Goal: Transaction & Acquisition: Purchase product/service

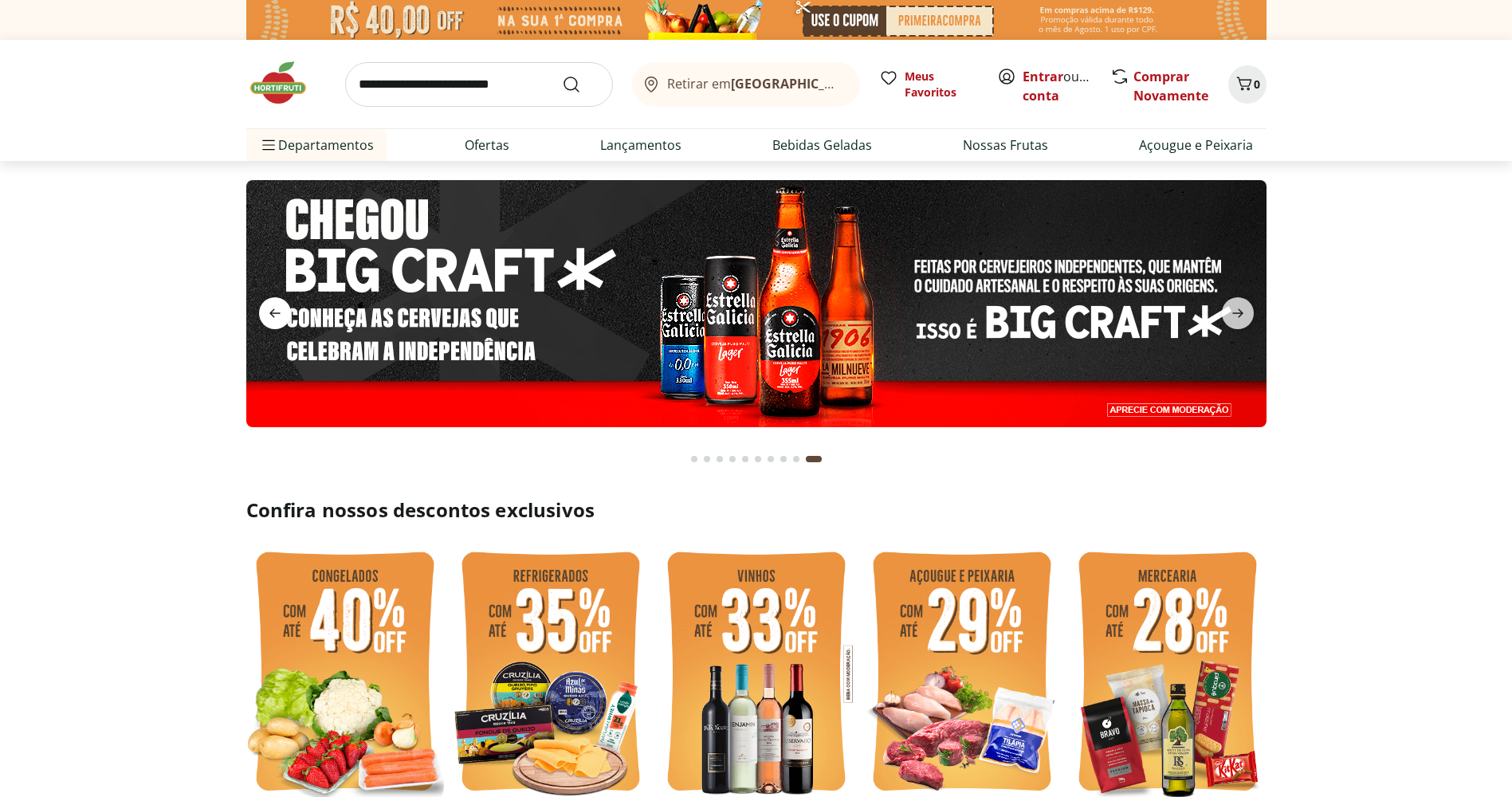
click at [276, 307] on icon "previous" at bounding box center [275, 313] width 19 height 19
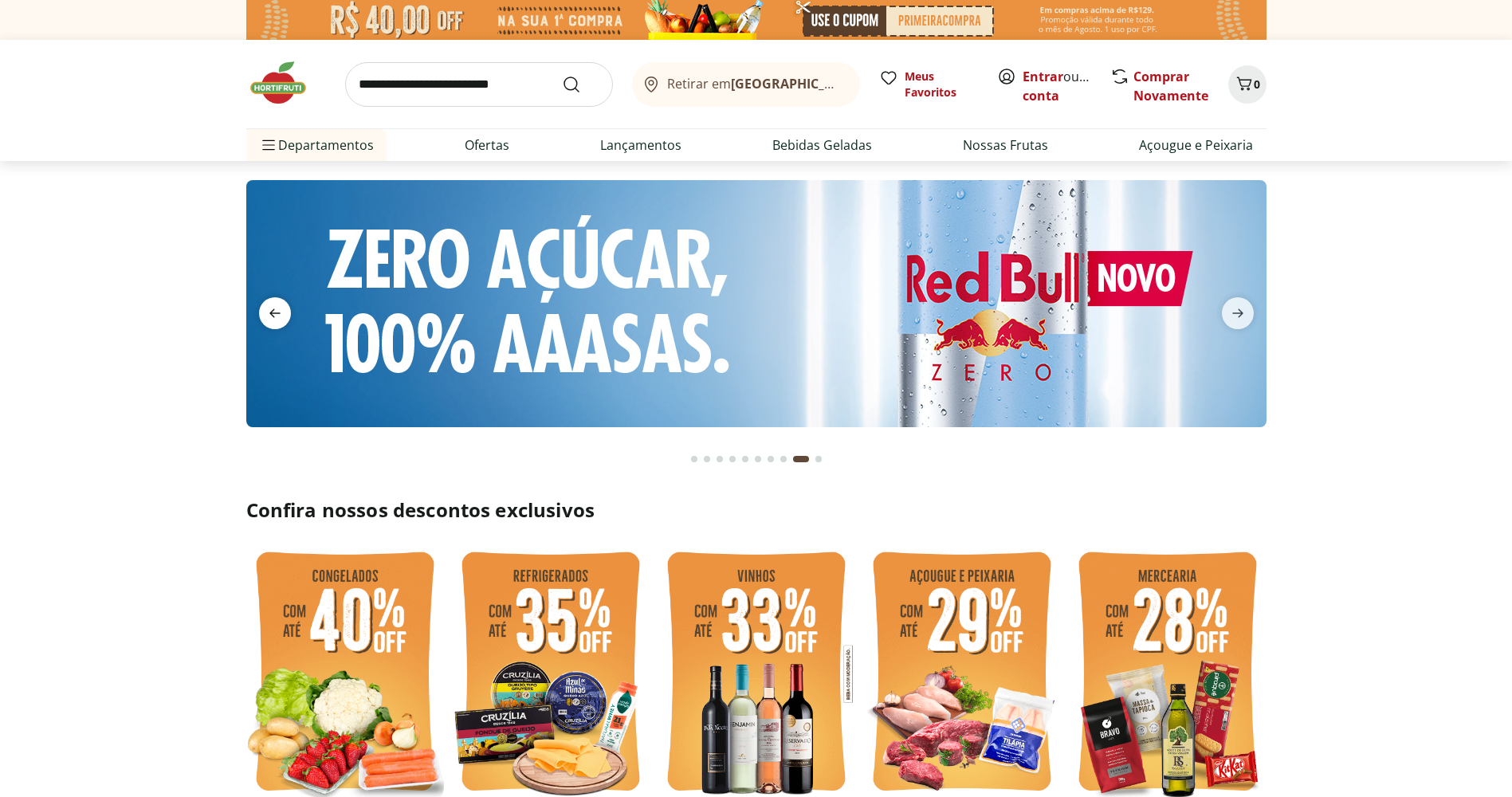
click at [274, 309] on icon "previous" at bounding box center [275, 314] width 11 height 8
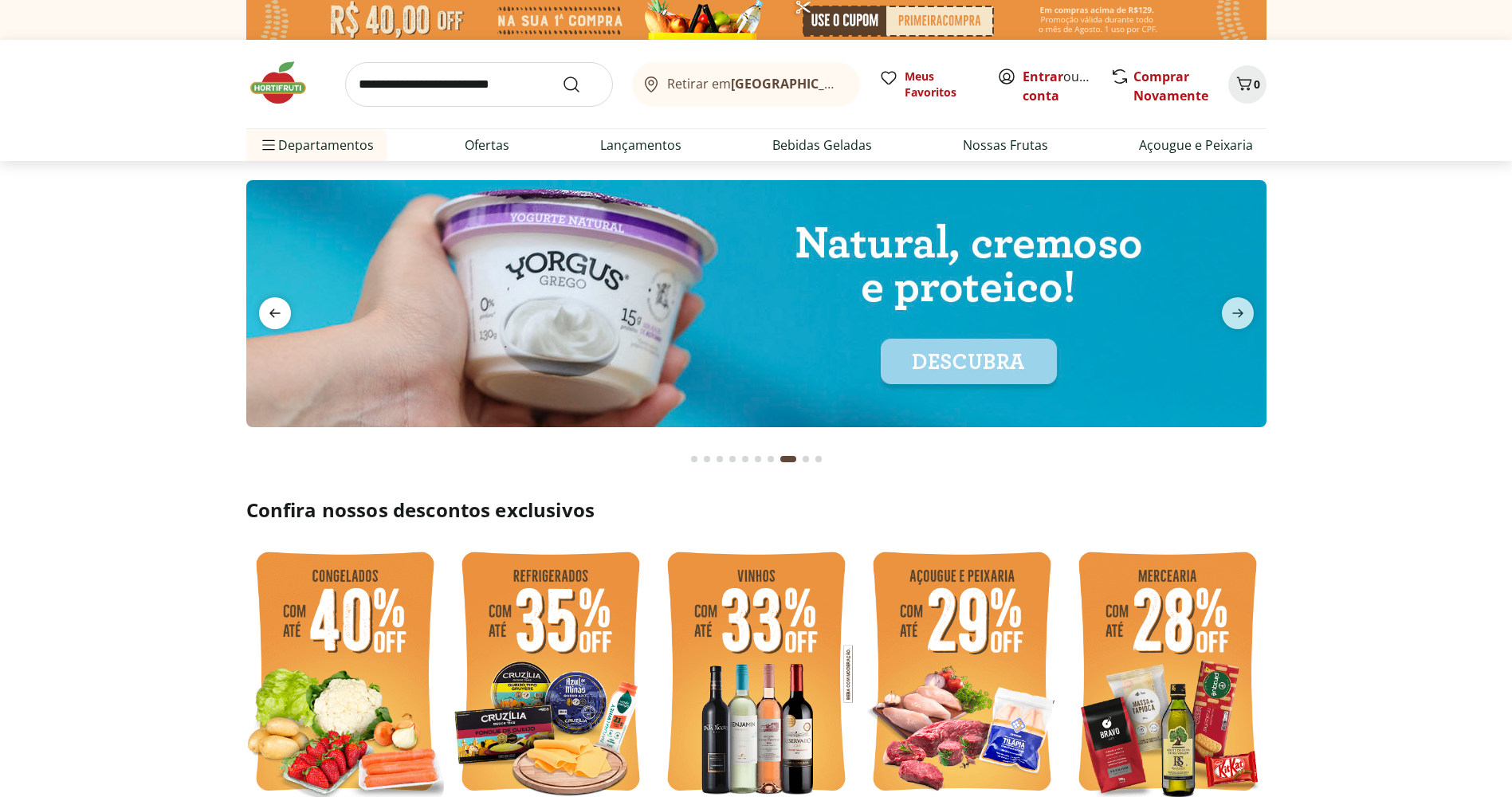
click at [277, 309] on icon "previous" at bounding box center [275, 313] width 19 height 19
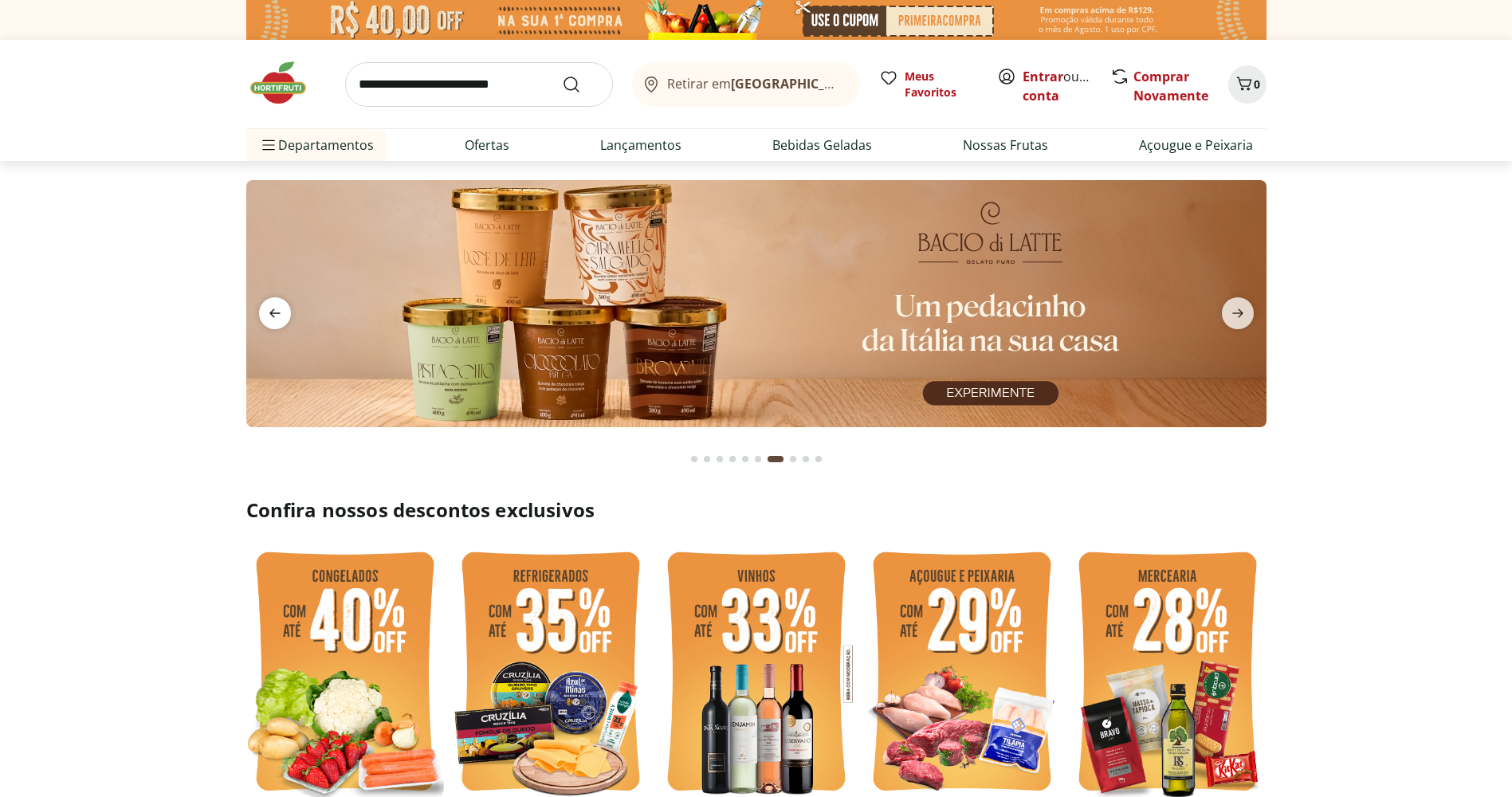
click at [277, 309] on icon "previous" at bounding box center [275, 313] width 19 height 19
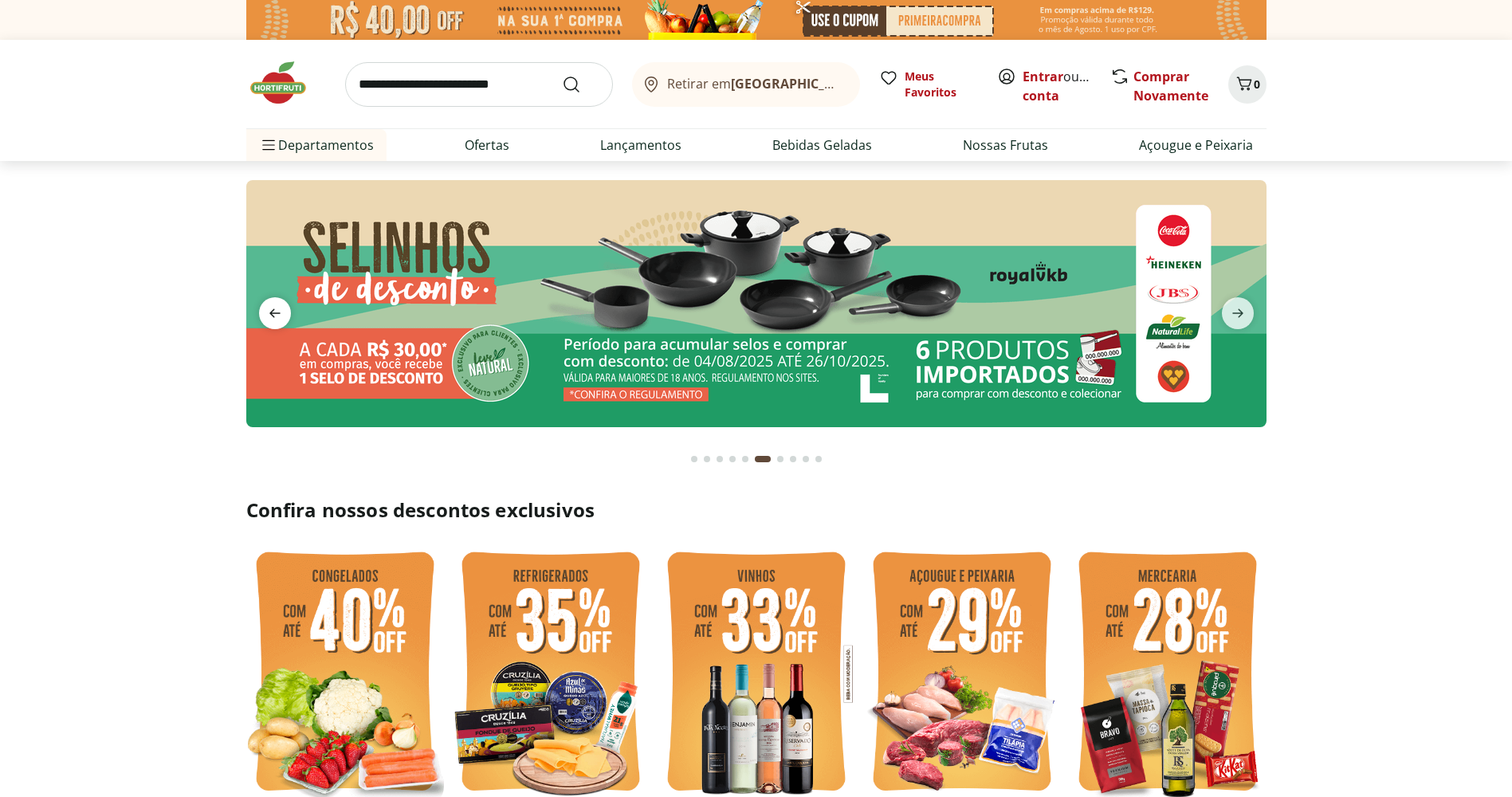
click at [277, 309] on icon "previous" at bounding box center [275, 313] width 19 height 19
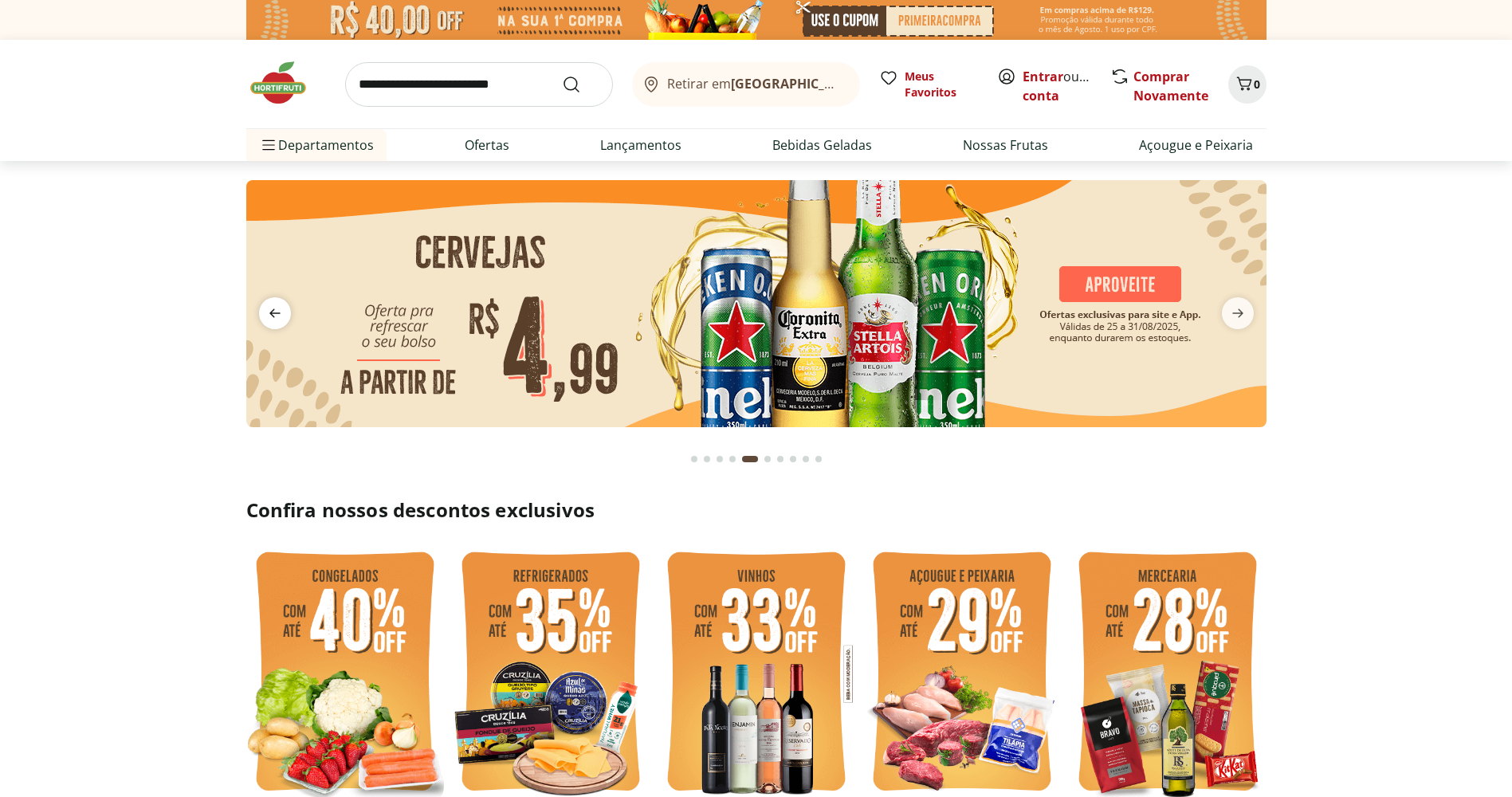
click at [277, 309] on icon "previous" at bounding box center [275, 313] width 19 height 19
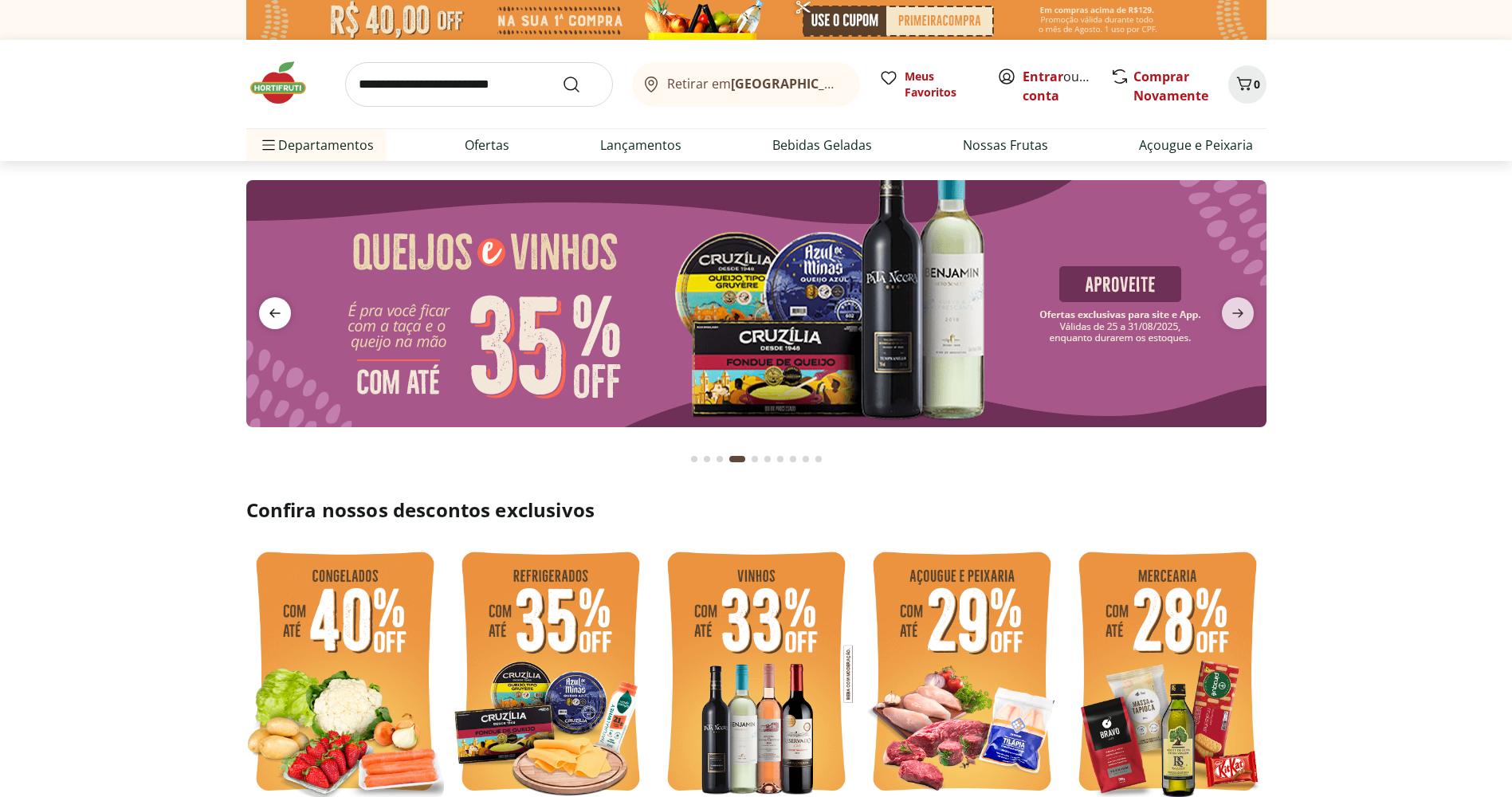
click at [277, 309] on icon "previous" at bounding box center [275, 313] width 19 height 19
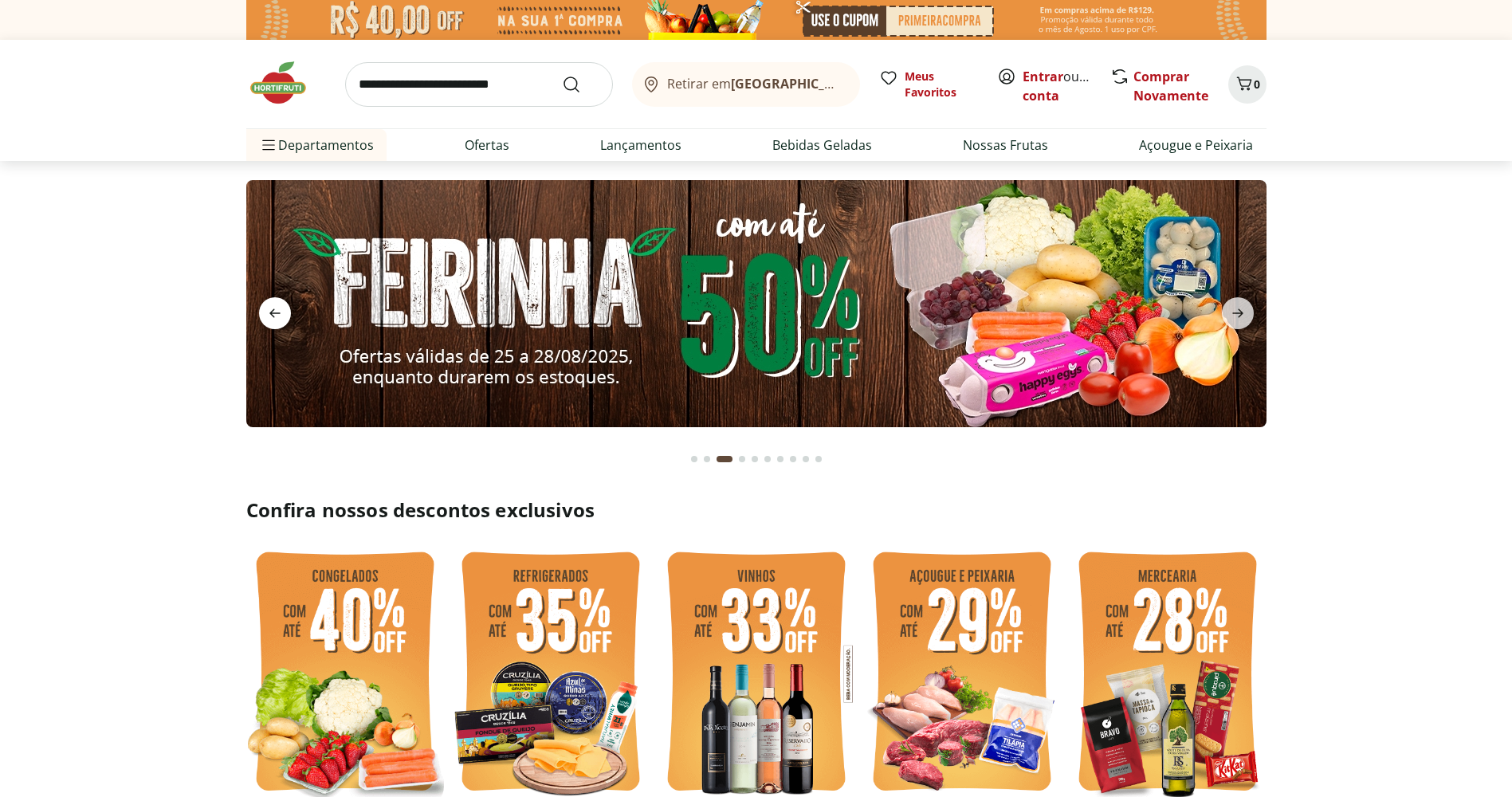
click at [277, 309] on icon "previous" at bounding box center [275, 313] width 19 height 19
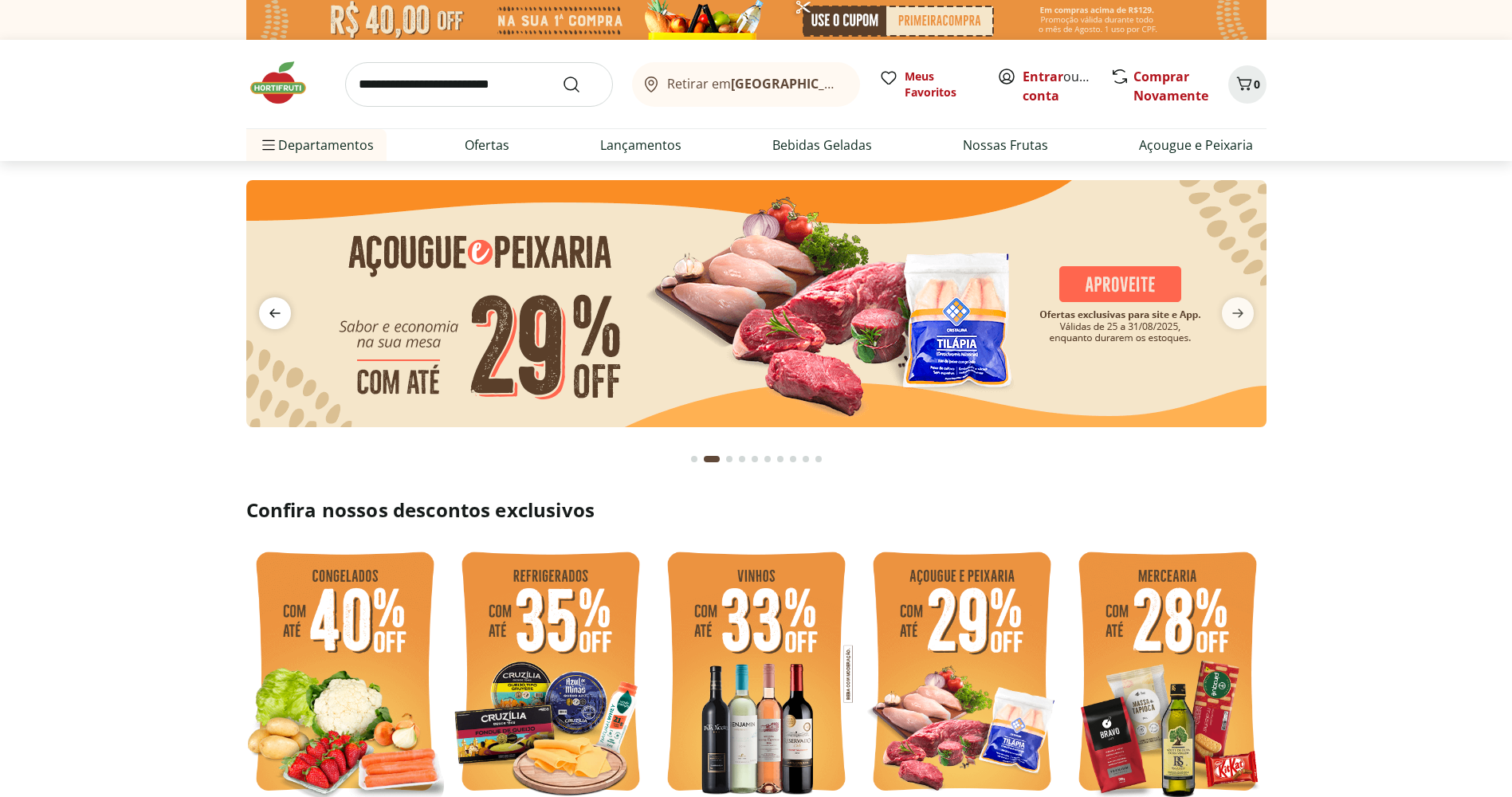
click at [277, 309] on icon "previous" at bounding box center [275, 313] width 19 height 19
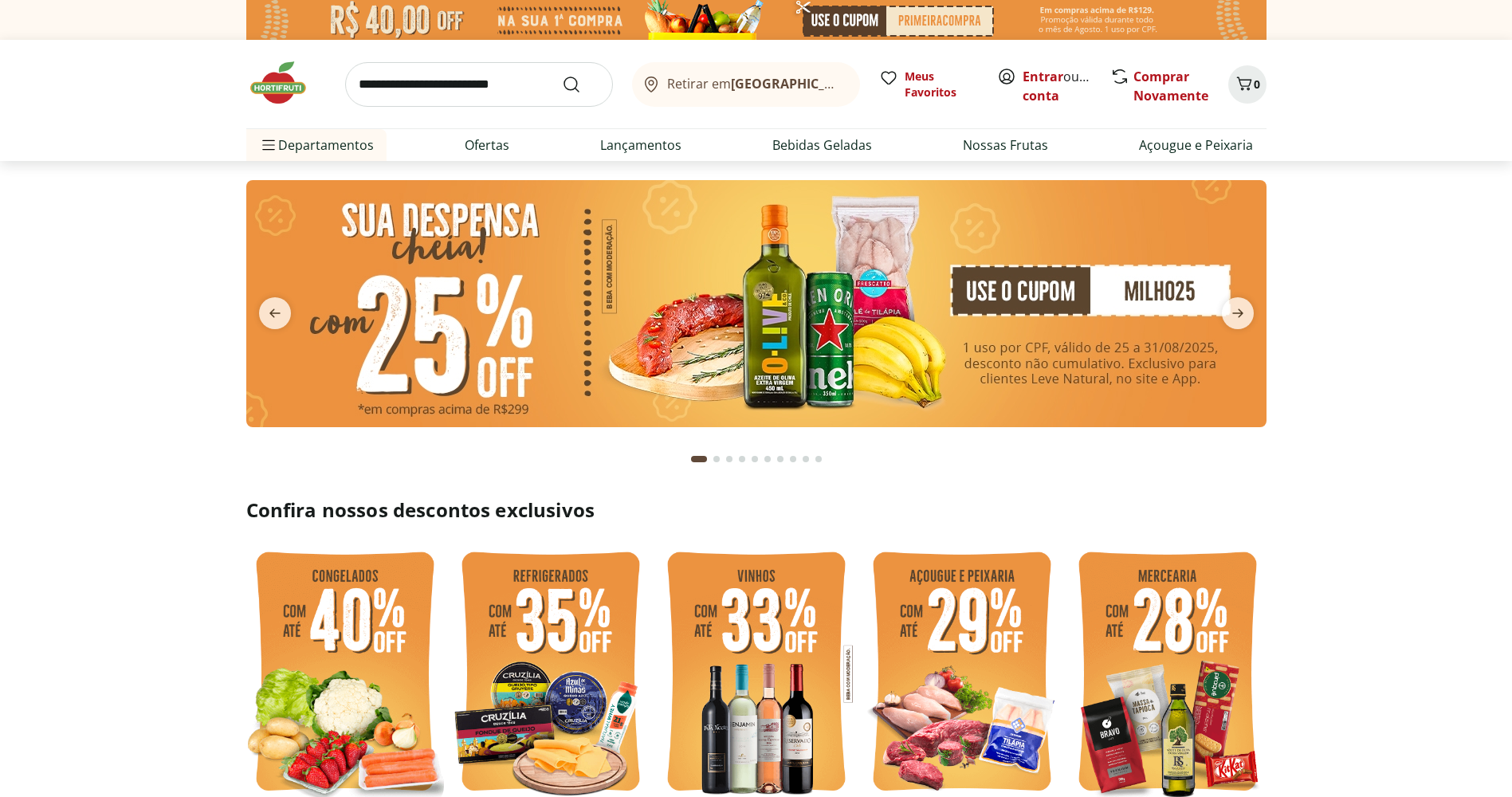
click at [972, 336] on img at bounding box center [756, 303] width 1021 height 247
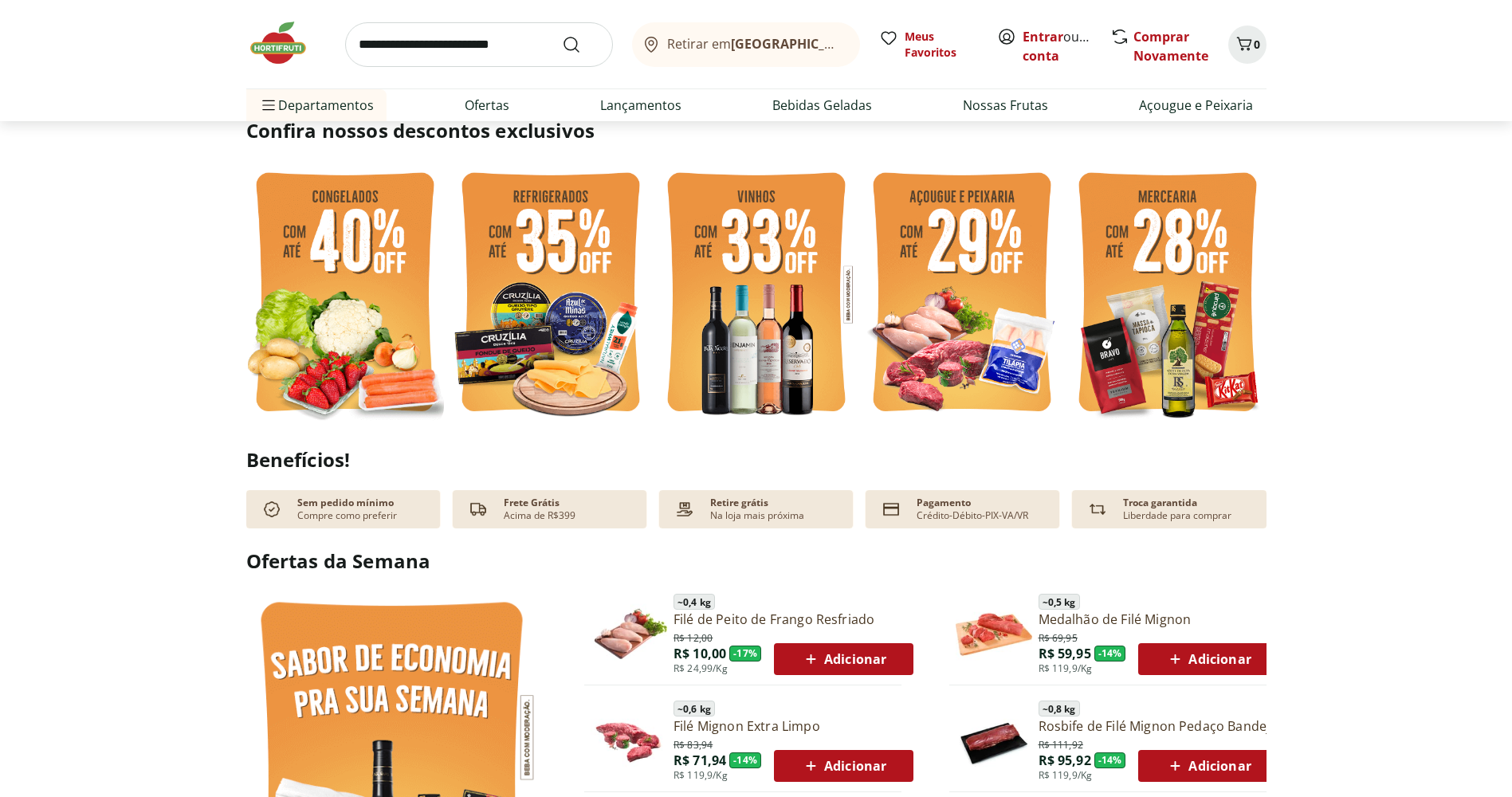
scroll to position [240, 0]
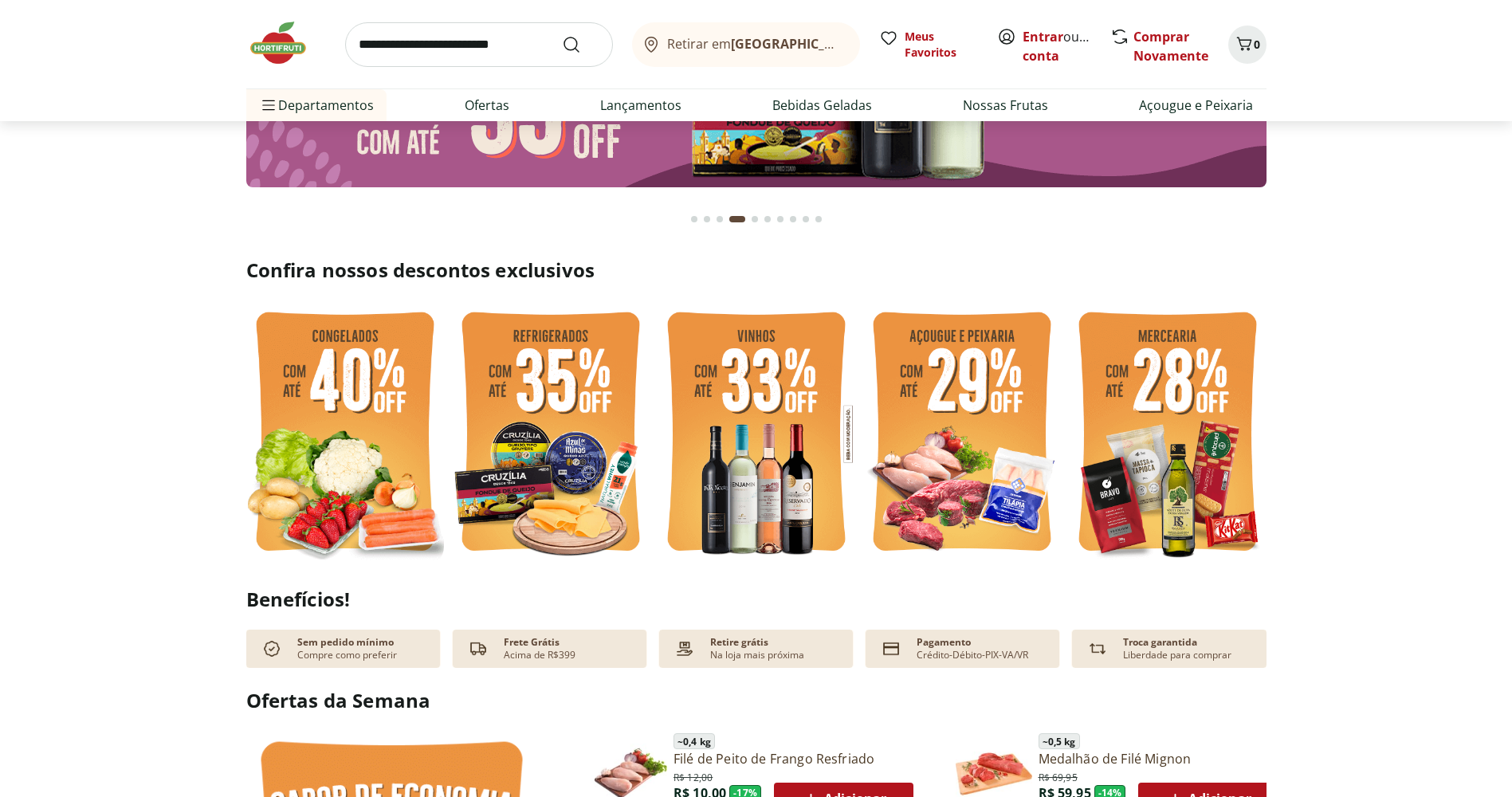
click at [524, 457] on img at bounding box center [551, 434] width 198 height 264
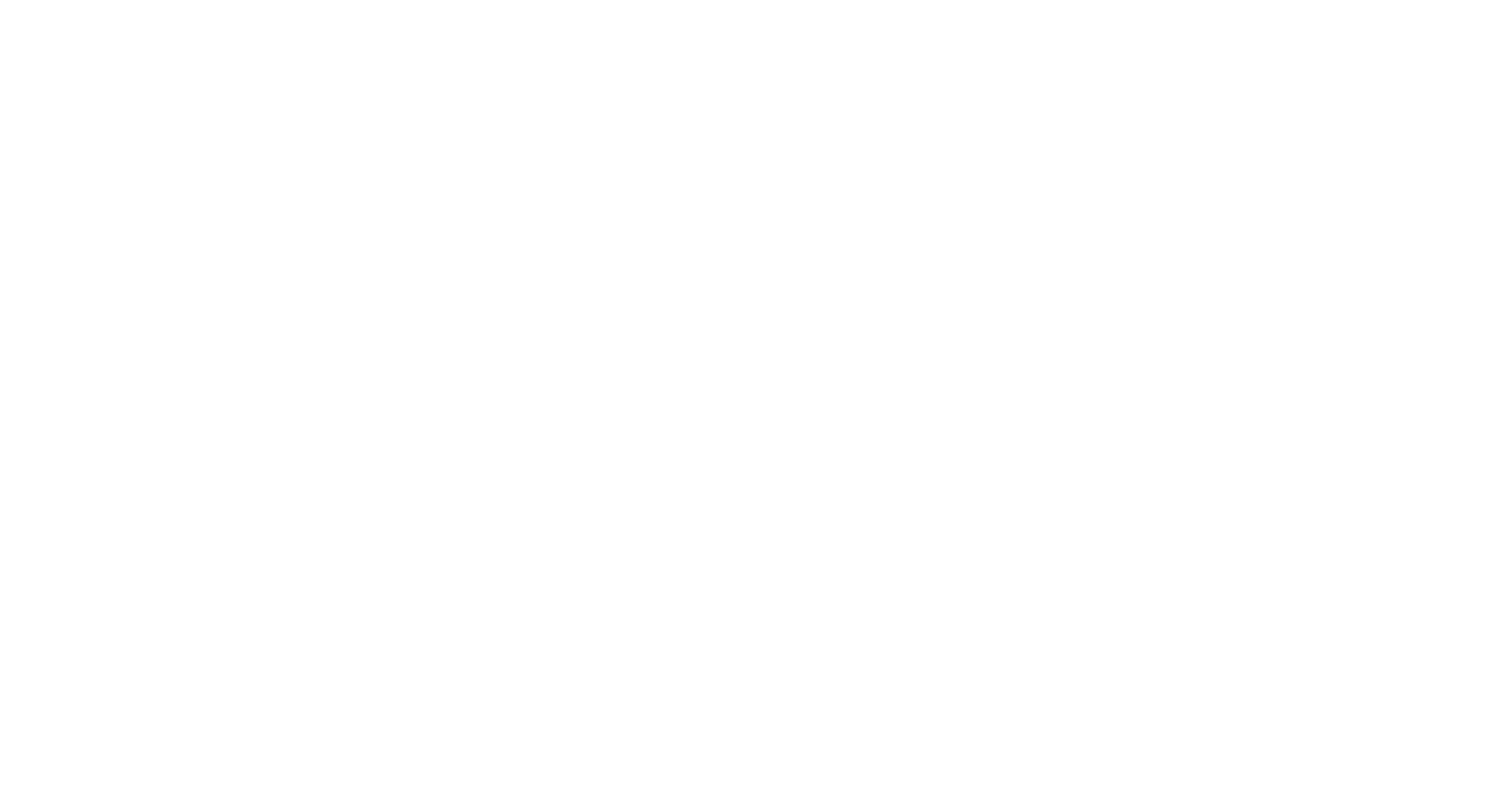
select select "**********"
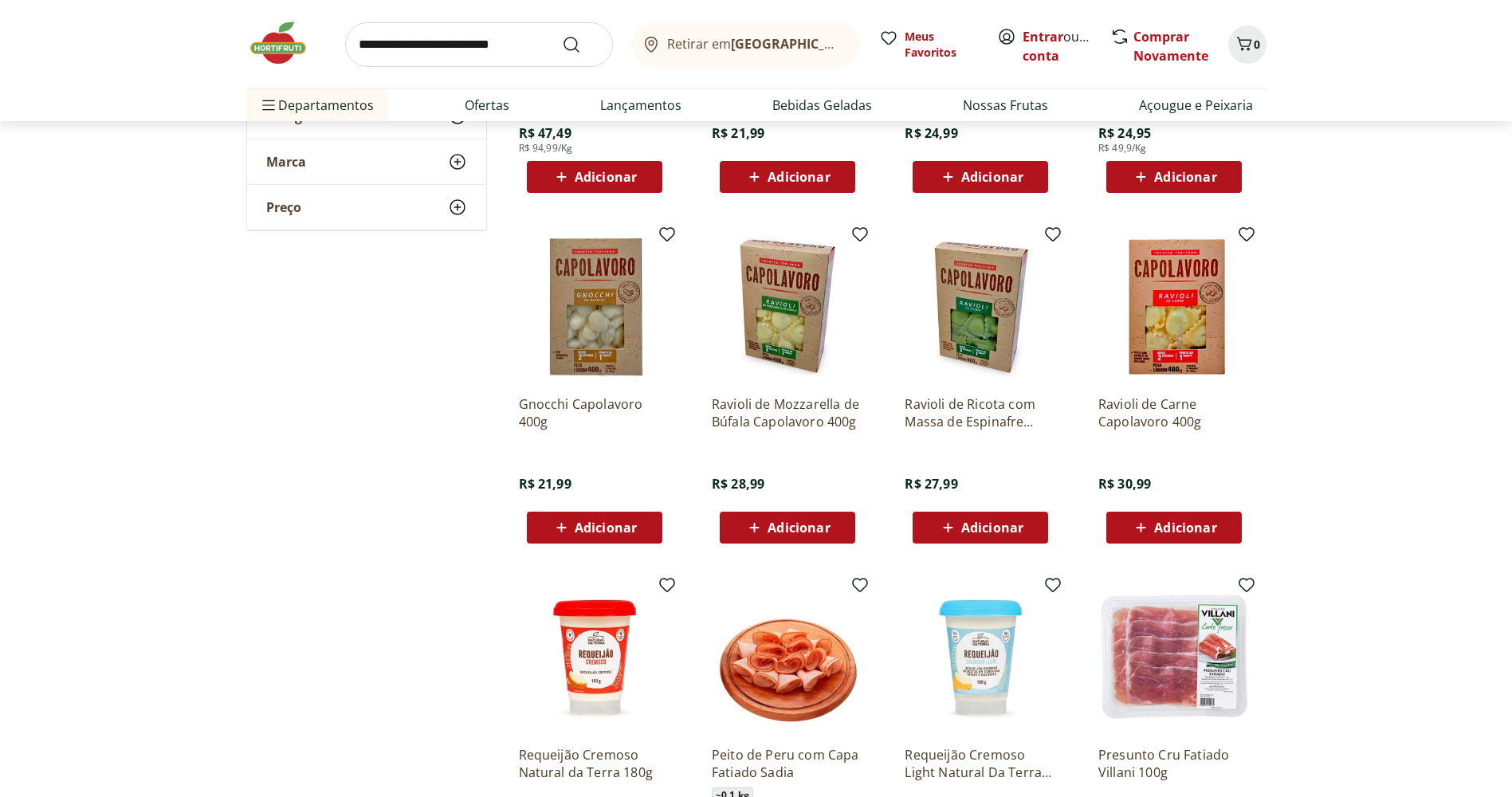
scroll to position [718, 0]
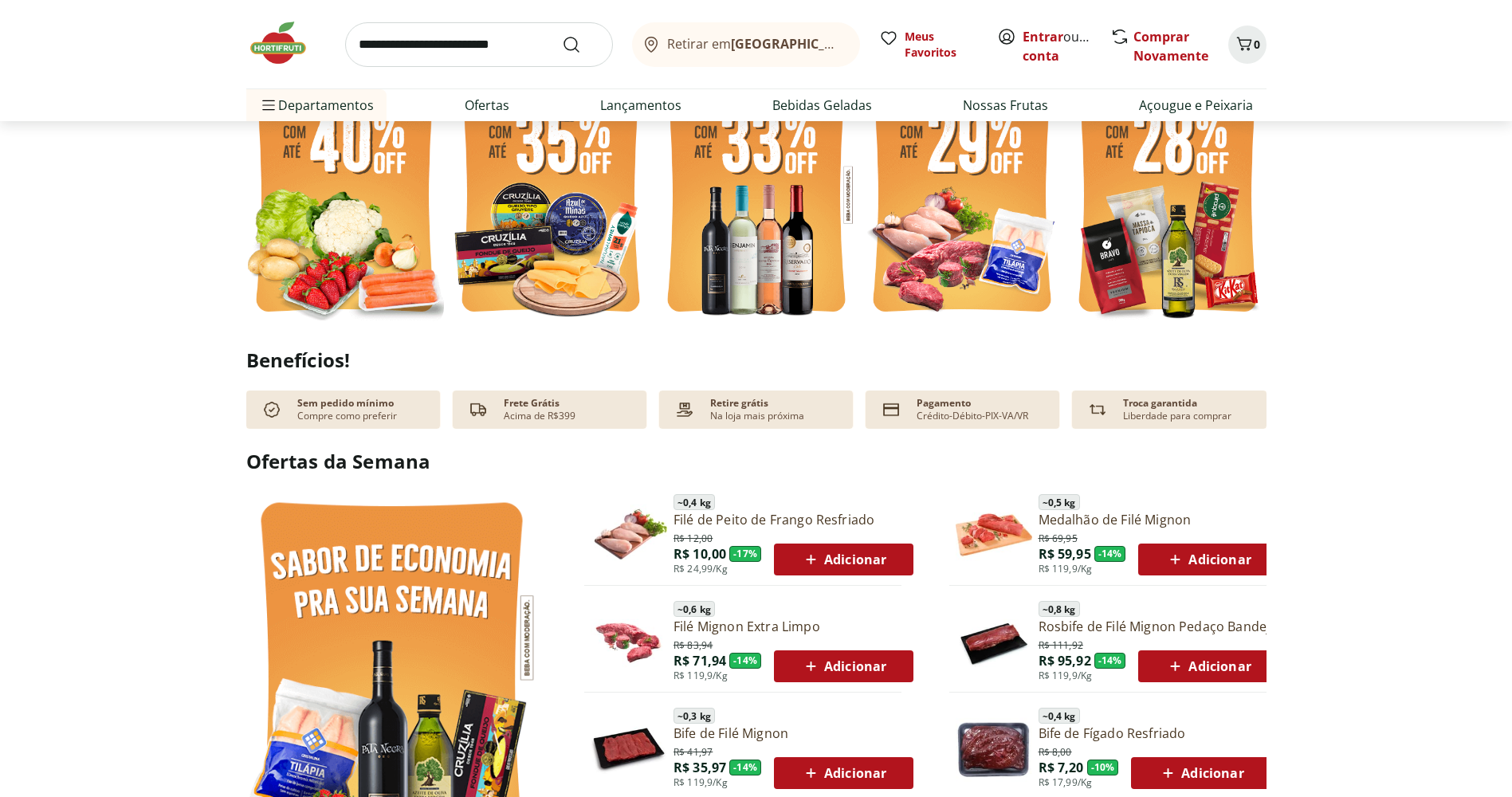
scroll to position [319, 0]
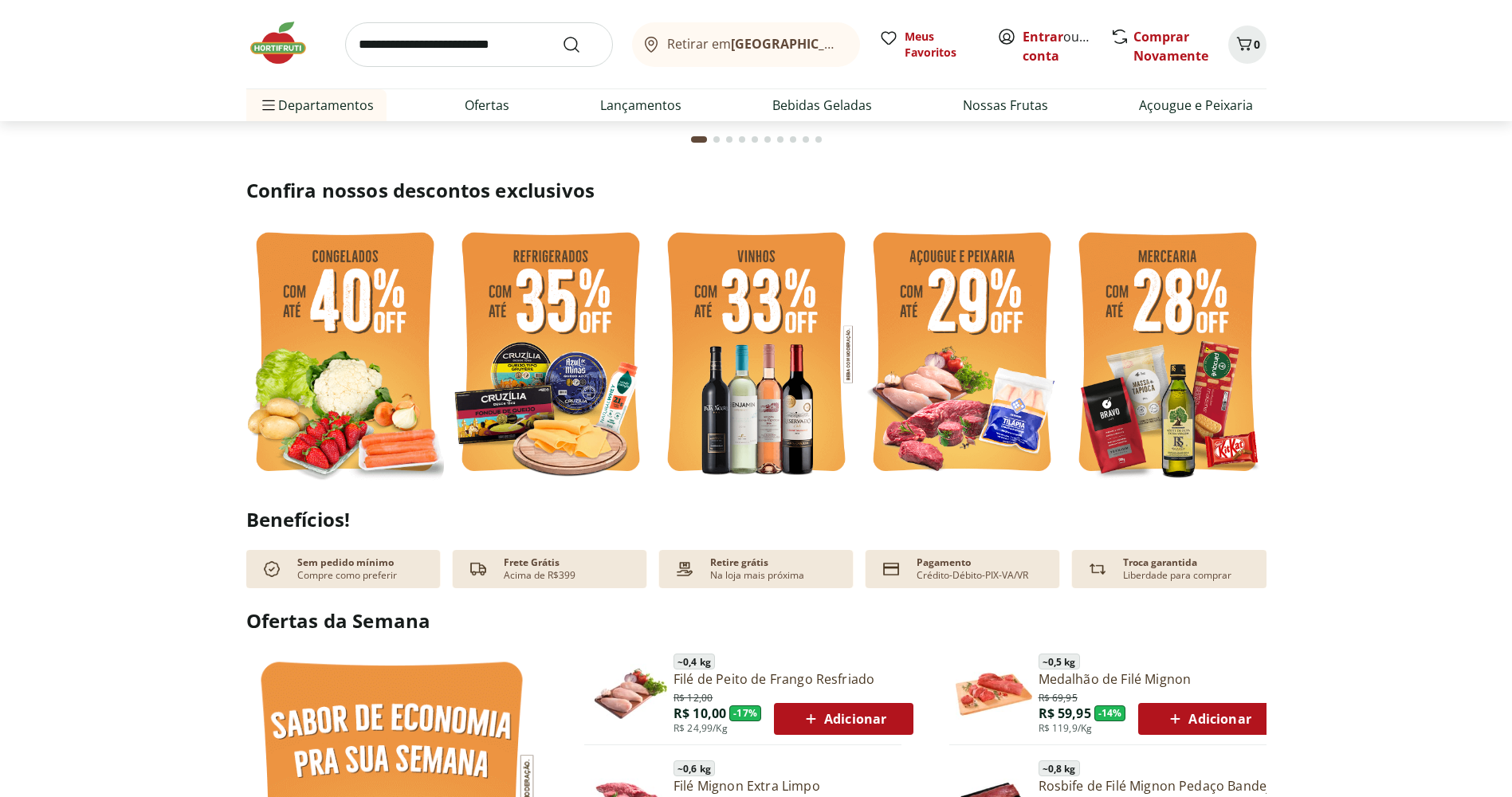
click at [354, 299] on img at bounding box center [345, 354] width 198 height 264
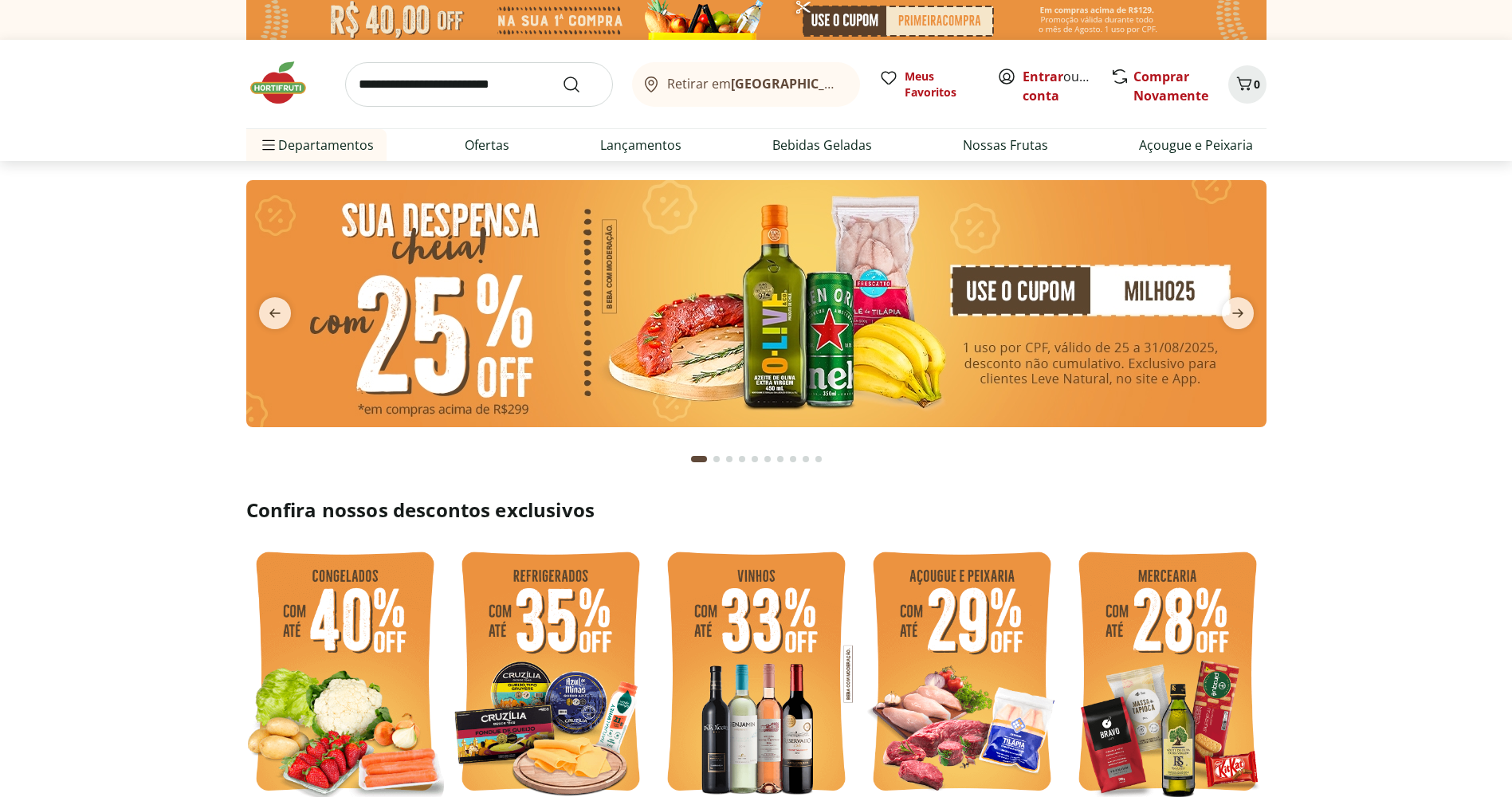
select select "**********"
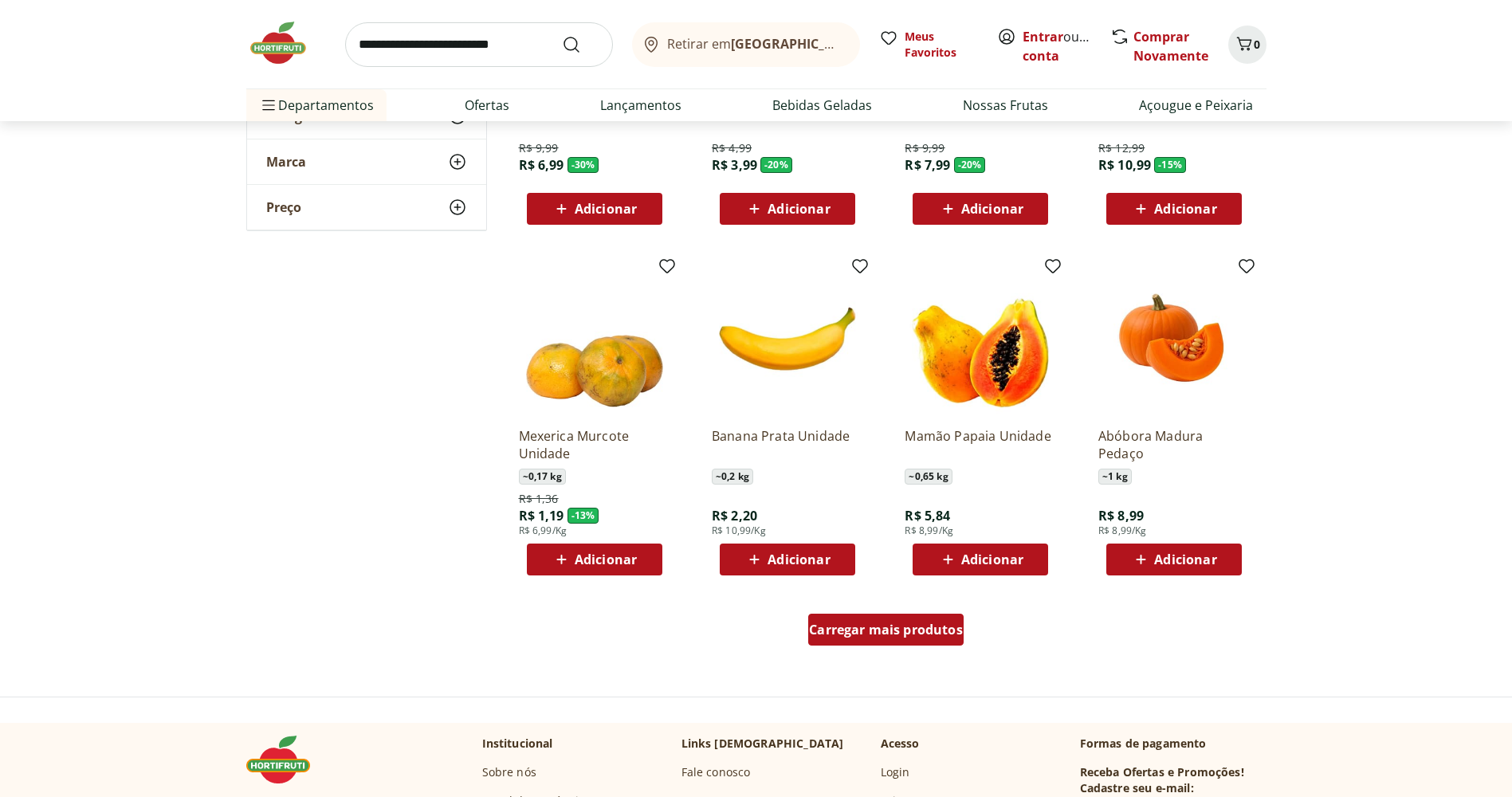
scroll to position [876, 0]
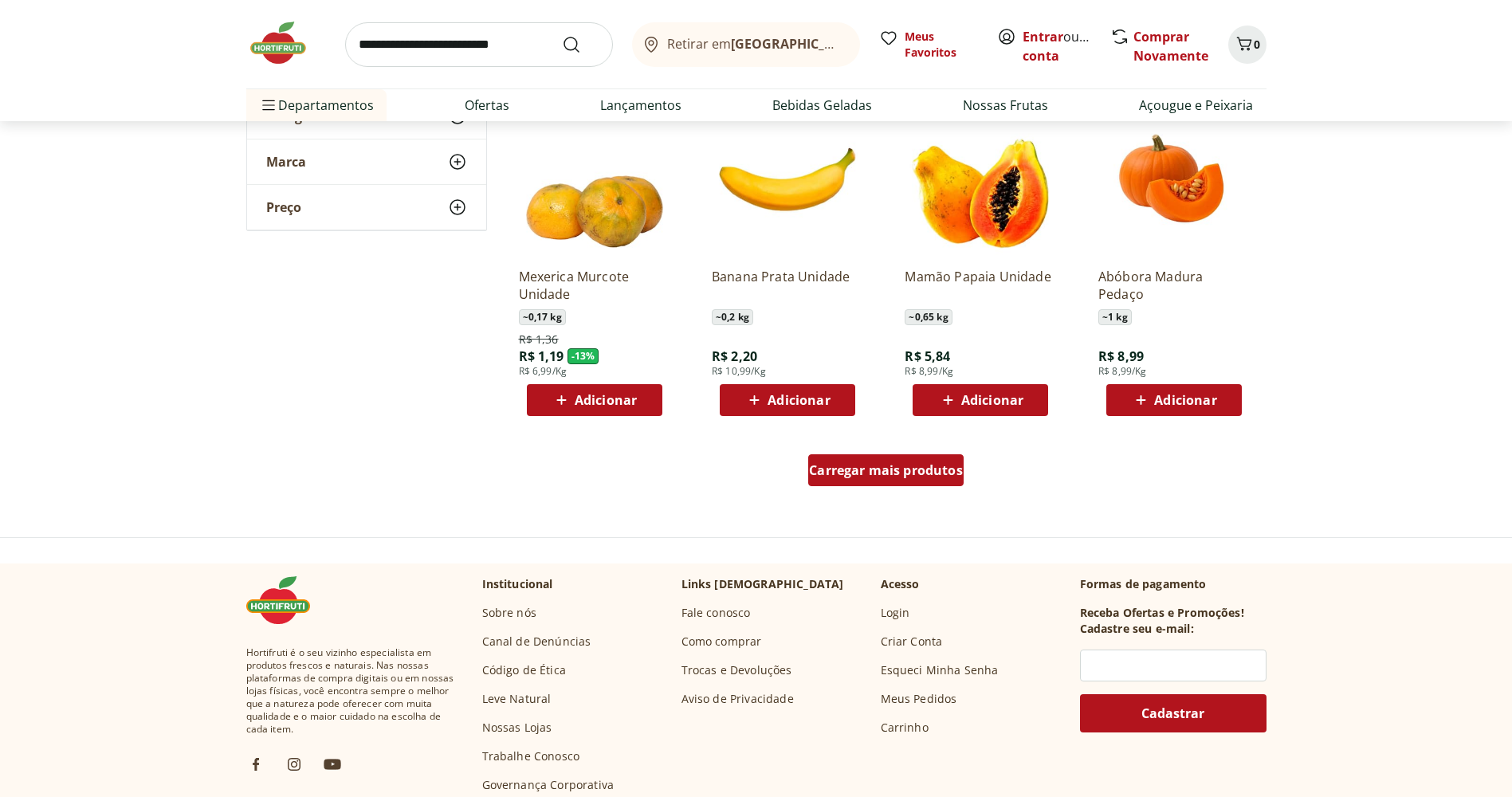
click at [872, 477] on span "Carregar mais produtos" at bounding box center [886, 470] width 154 height 13
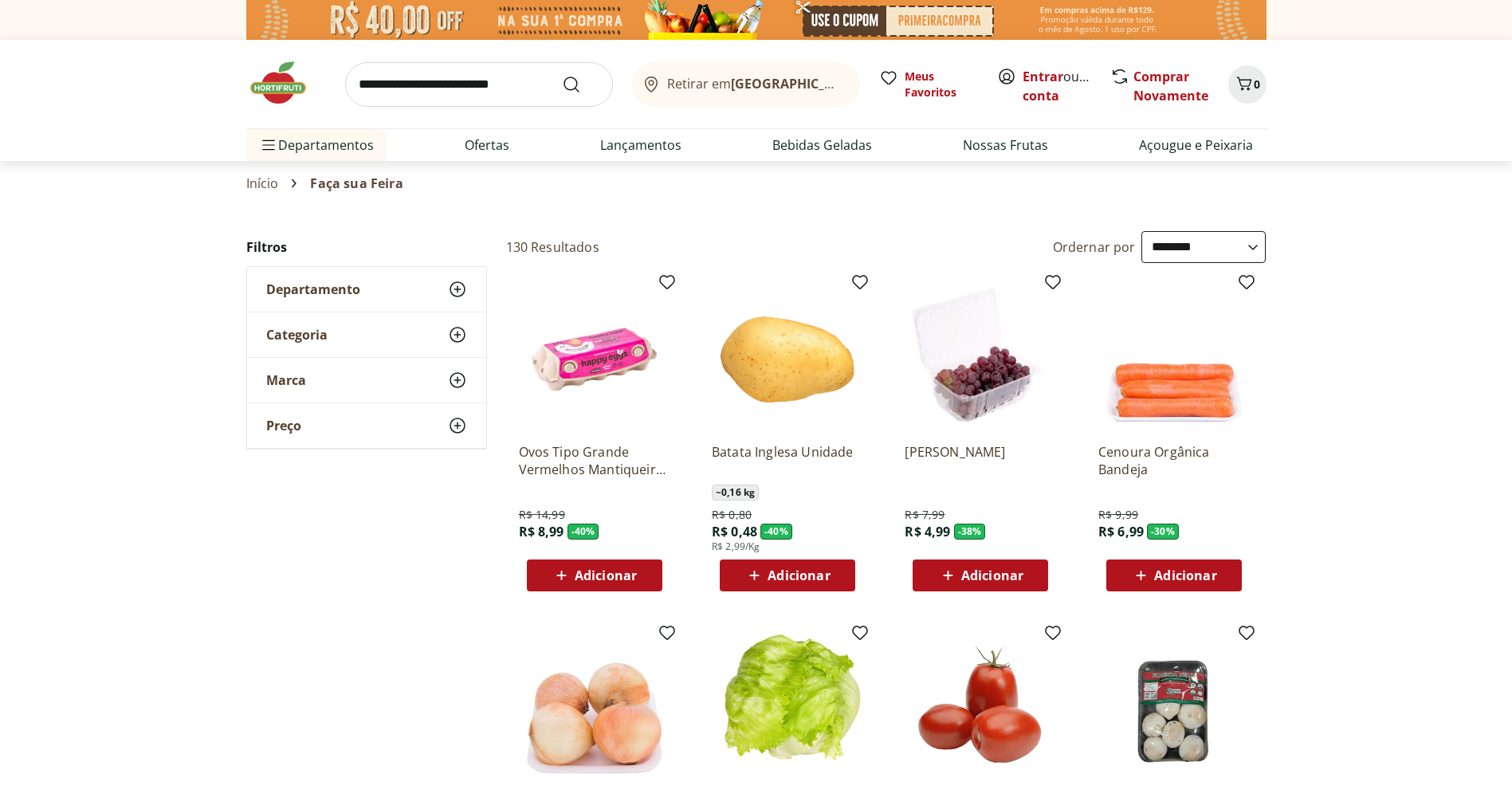
click at [299, 88] on img at bounding box center [286, 83] width 79 height 48
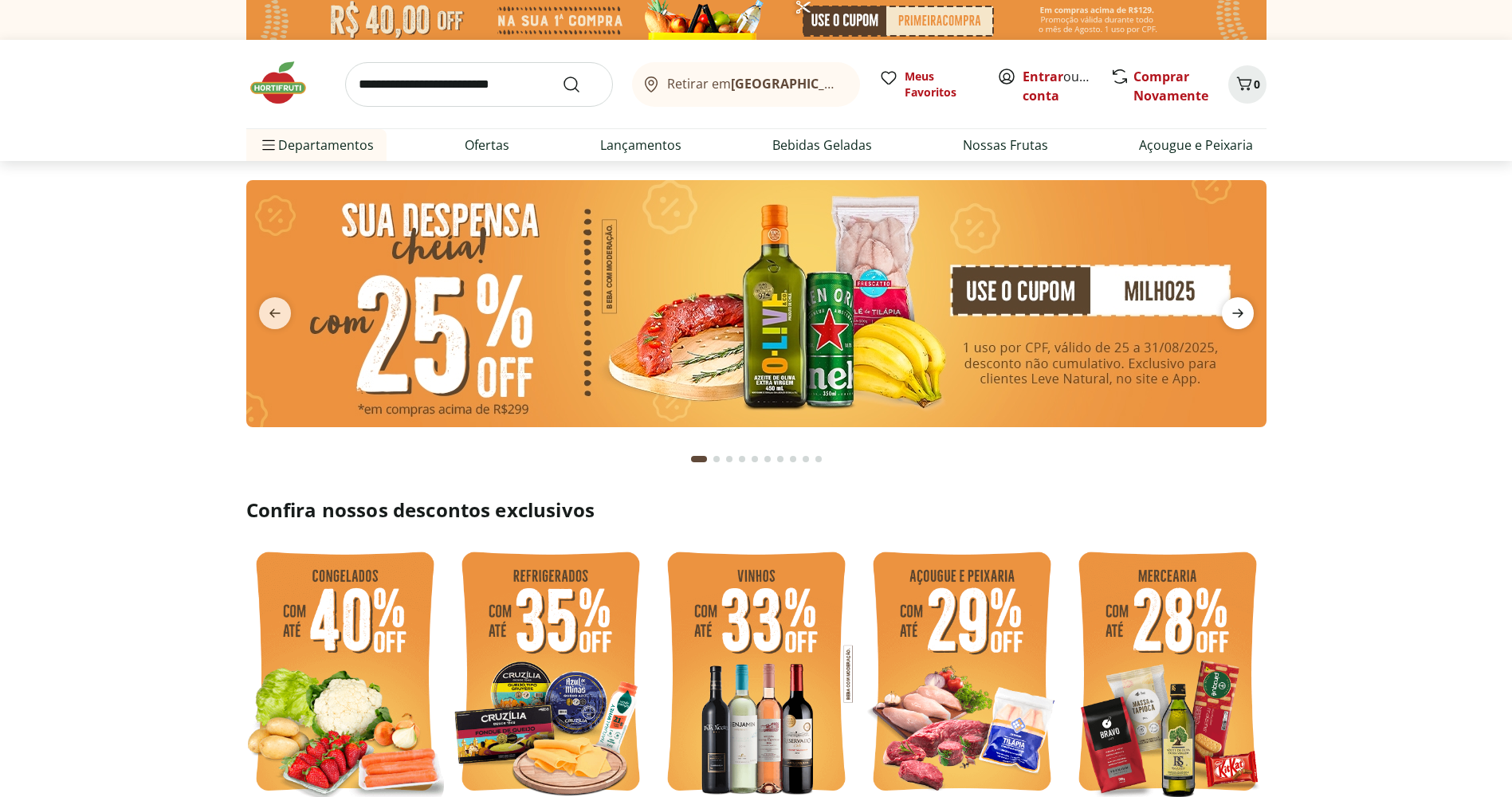
click at [1245, 314] on icon "next" at bounding box center [1238, 313] width 19 height 19
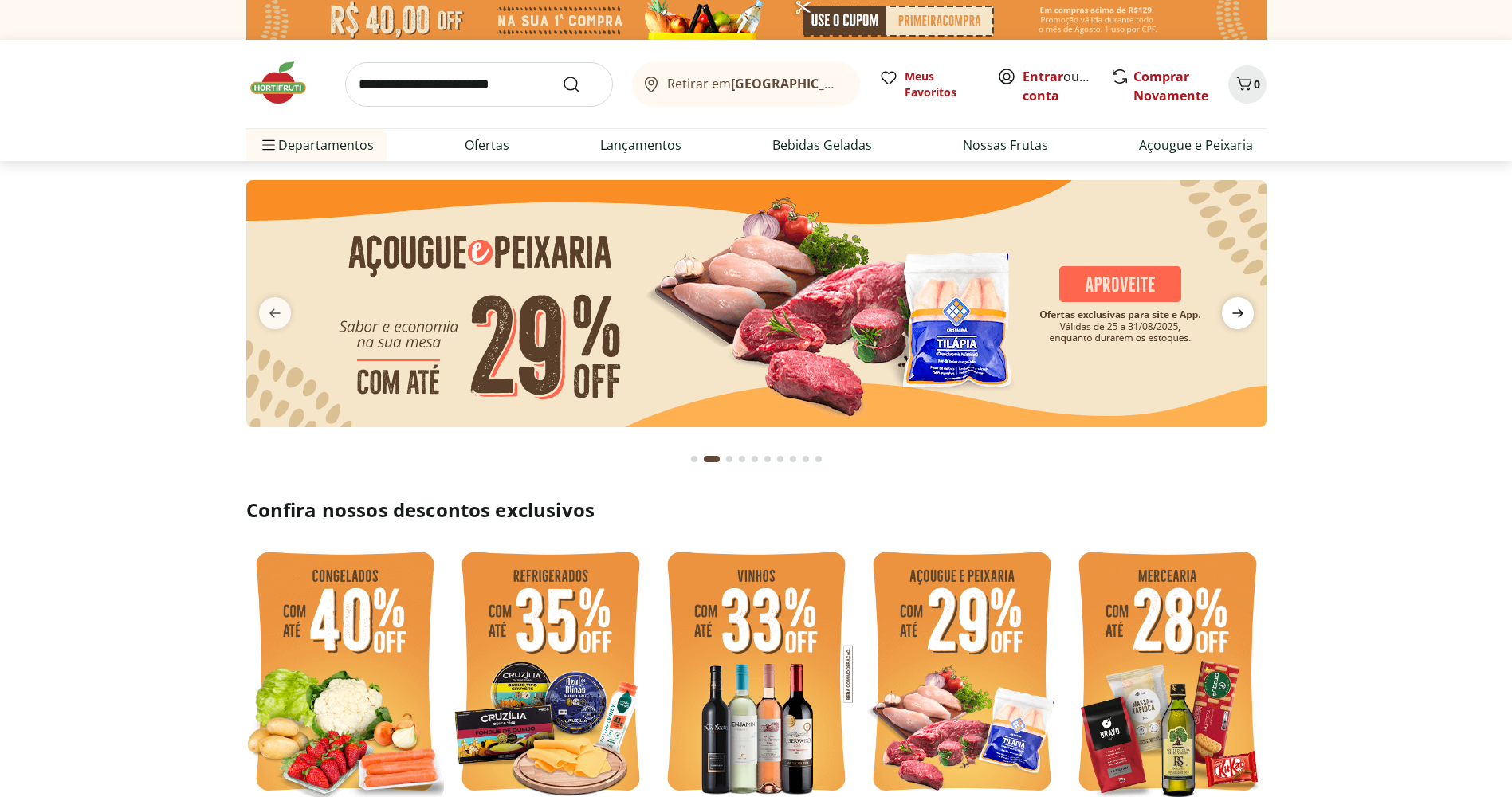
click at [1245, 314] on icon "next" at bounding box center [1238, 313] width 19 height 19
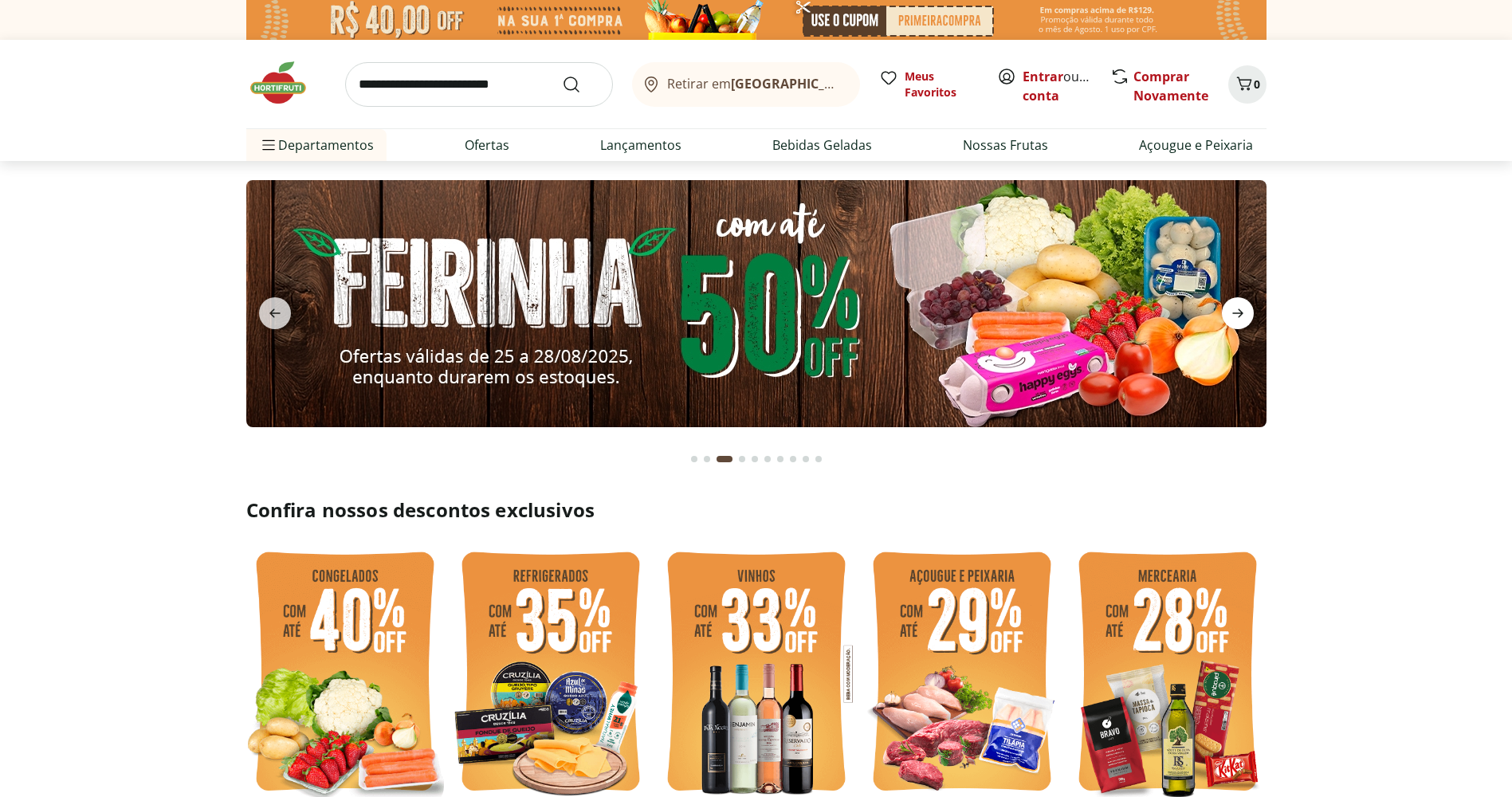
click at [1245, 314] on icon "next" at bounding box center [1238, 313] width 19 height 19
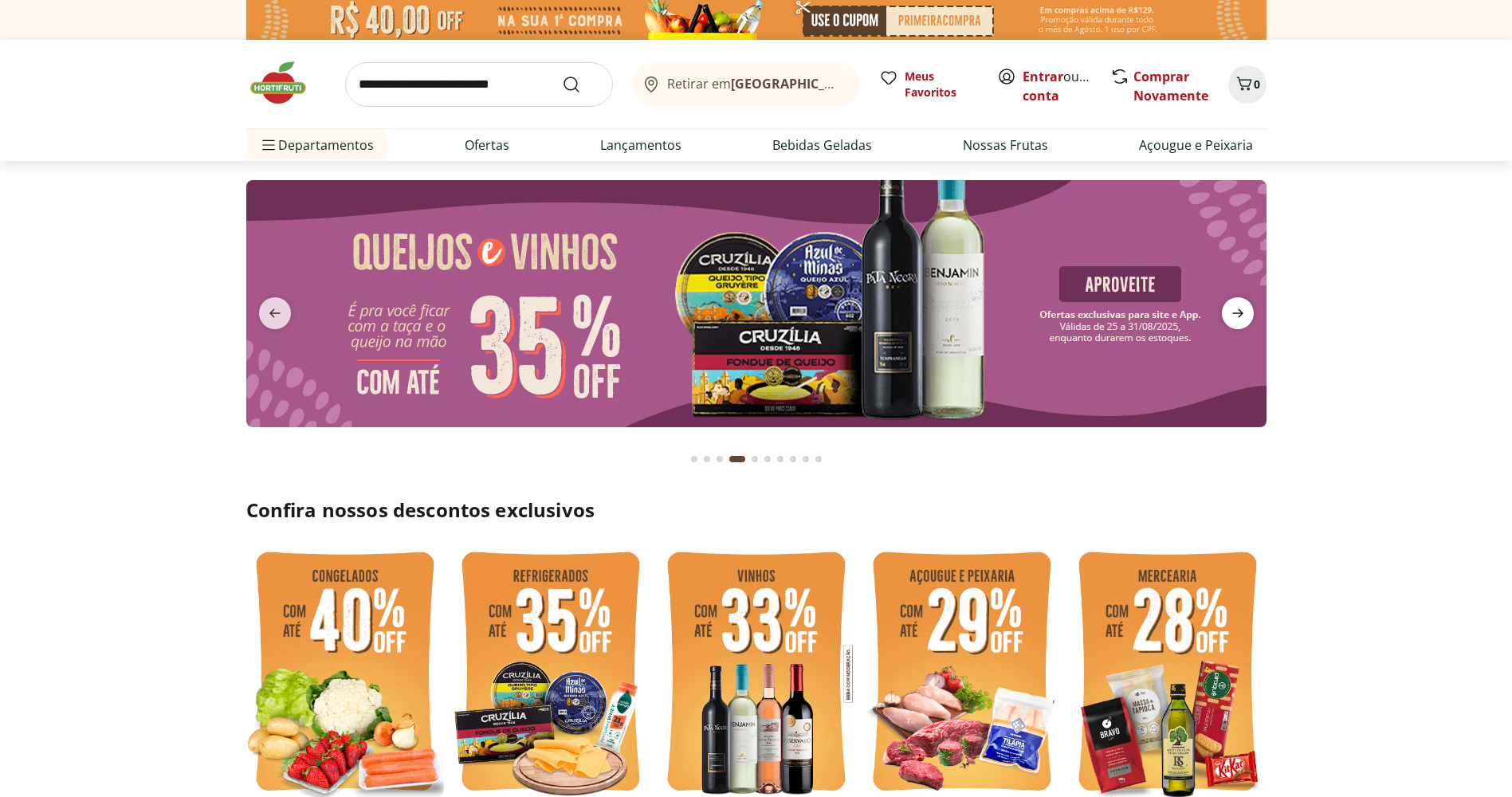
click at [1245, 314] on icon "next" at bounding box center [1238, 313] width 19 height 19
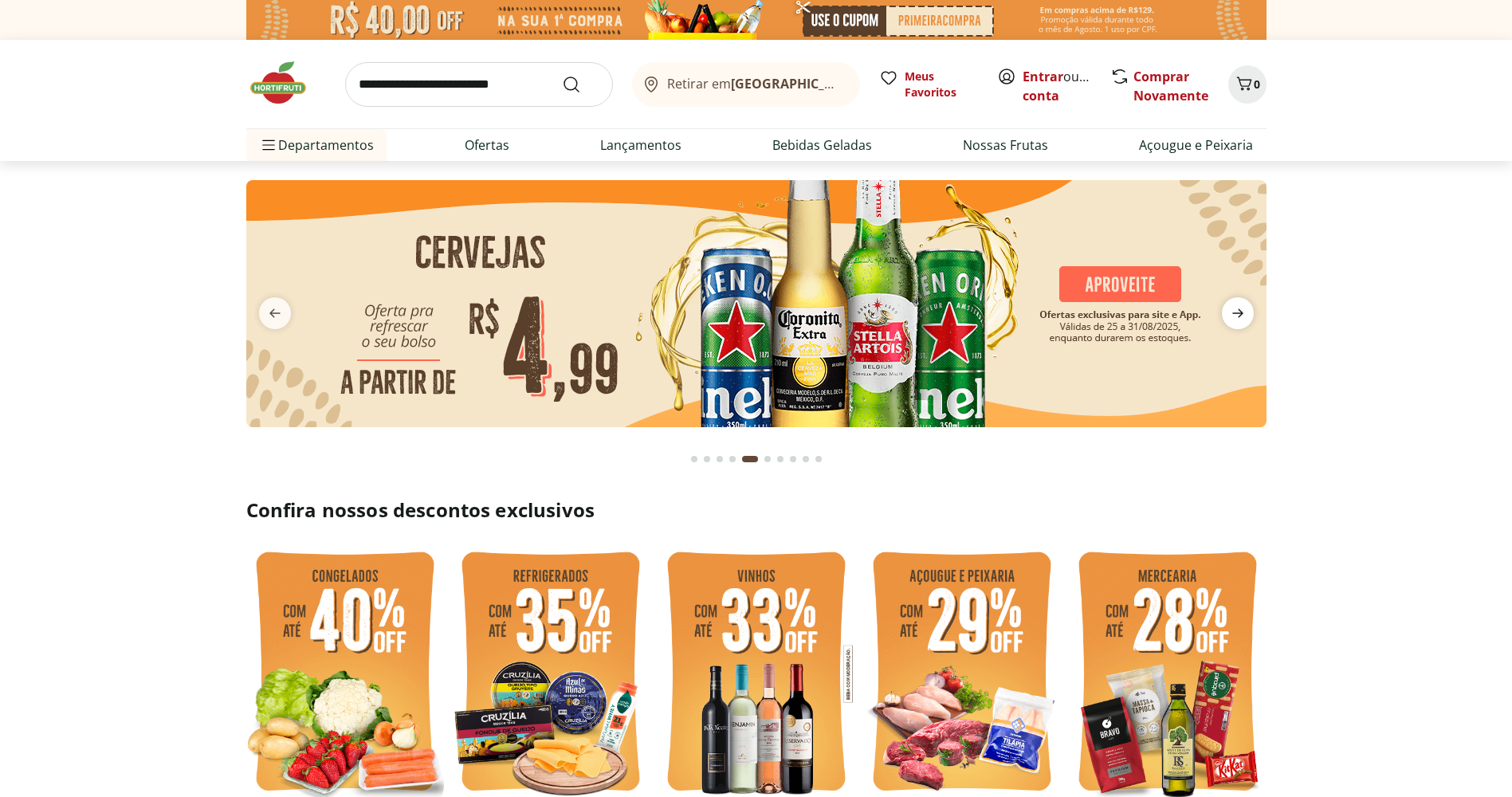
click at [1245, 314] on icon "next" at bounding box center [1238, 313] width 19 height 19
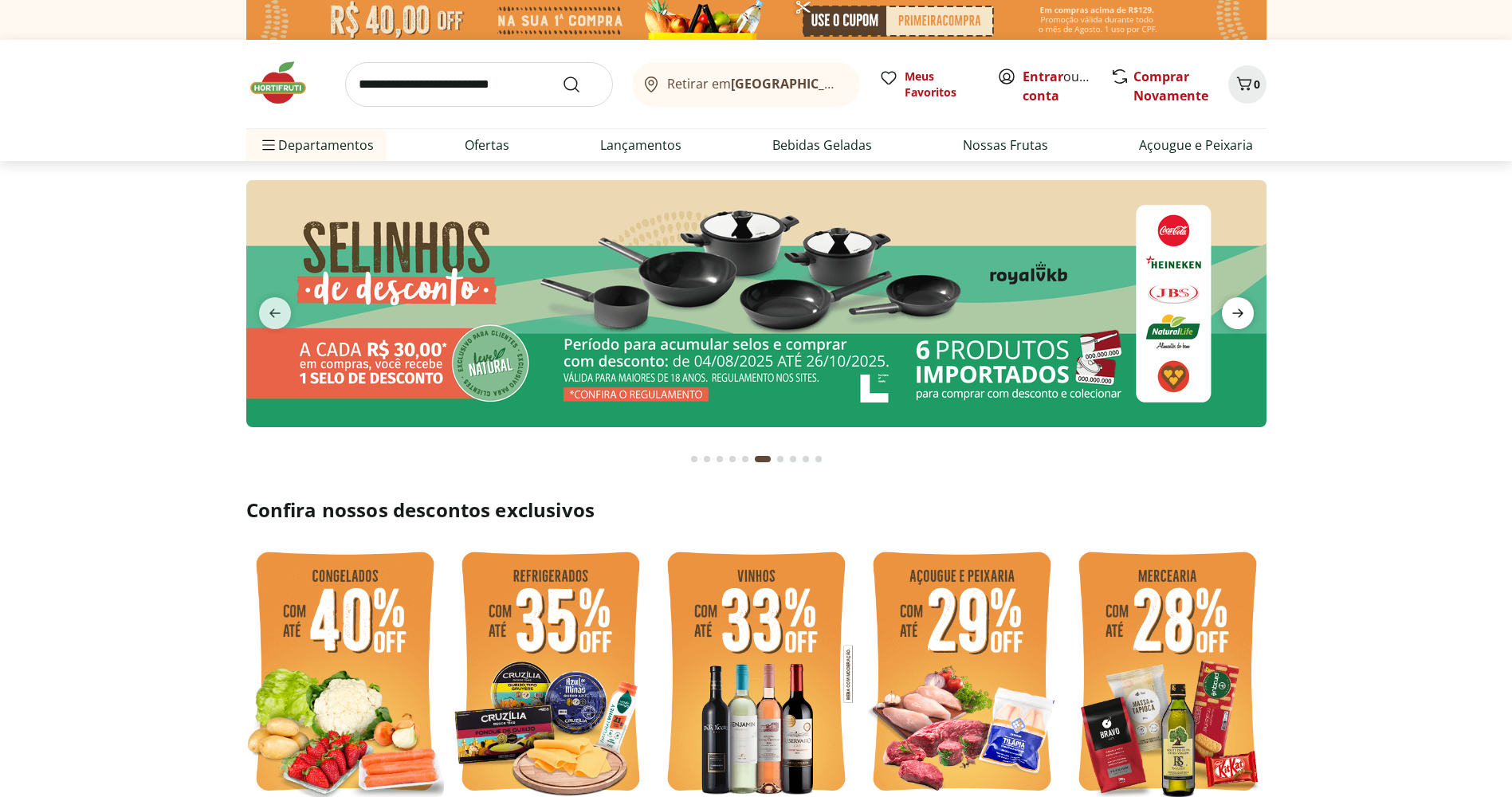
click at [1245, 314] on icon "next" at bounding box center [1238, 313] width 19 height 19
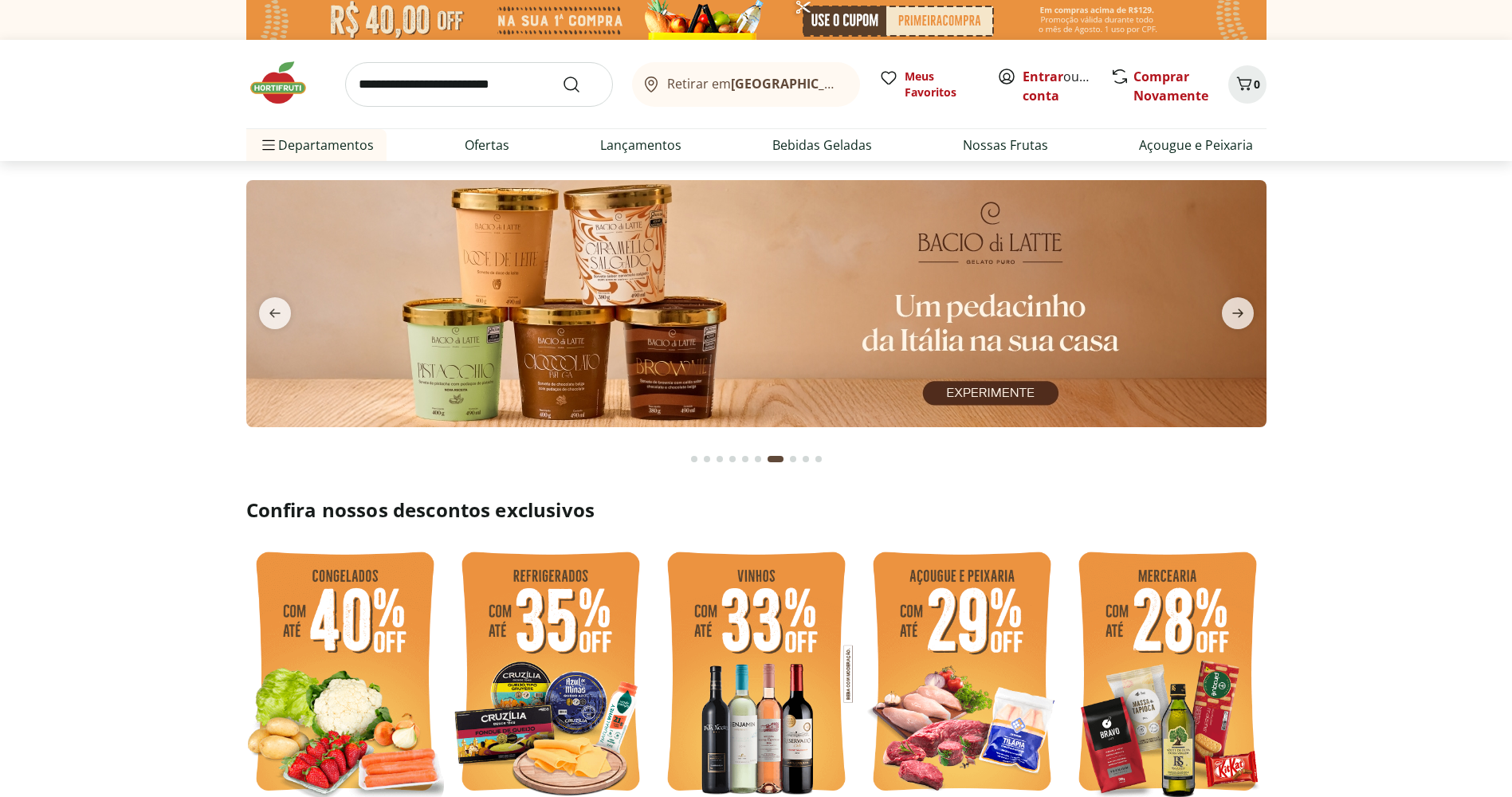
scroll to position [239, 0]
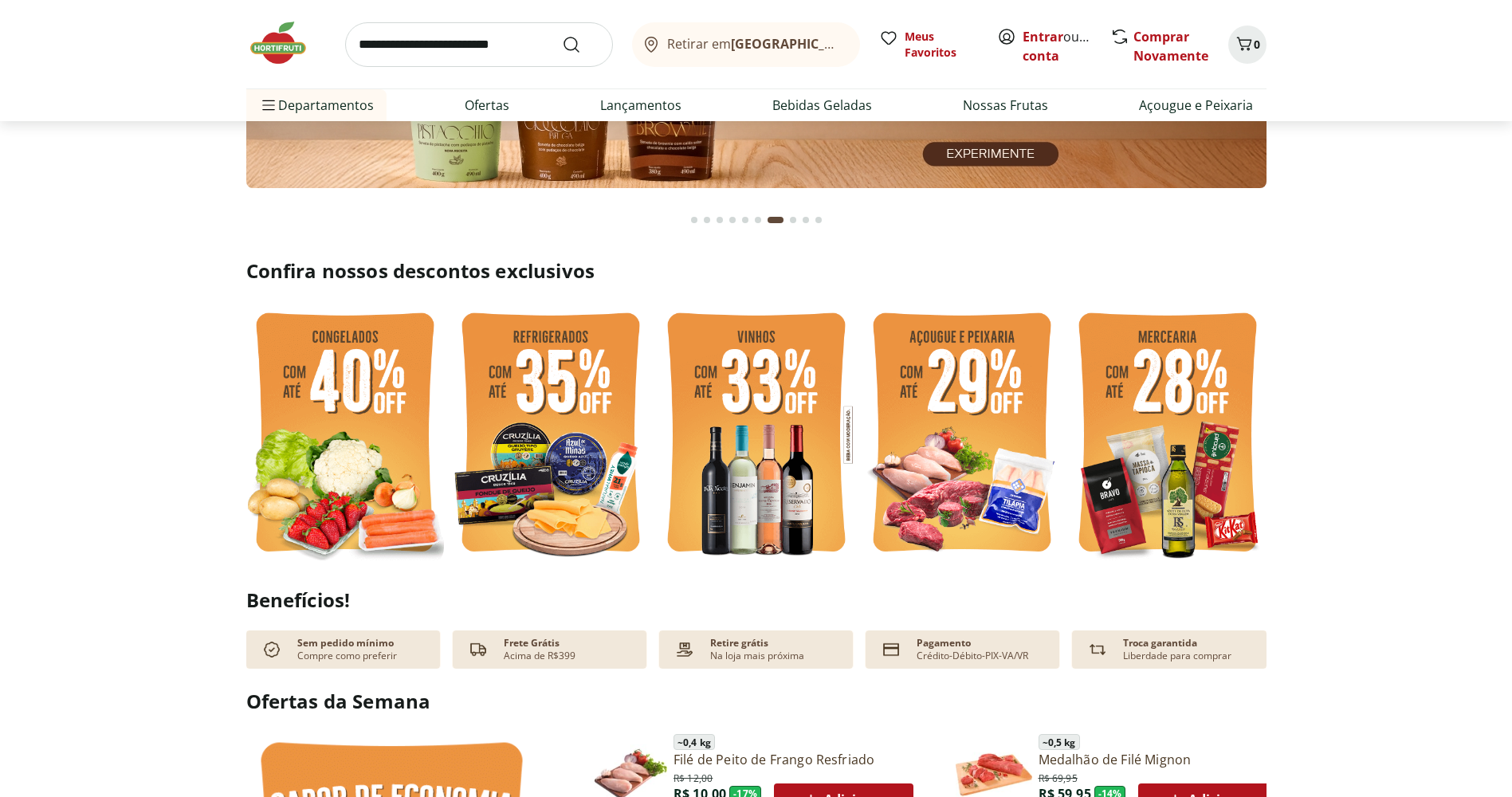
click at [281, 389] on img at bounding box center [345, 434] width 198 height 264
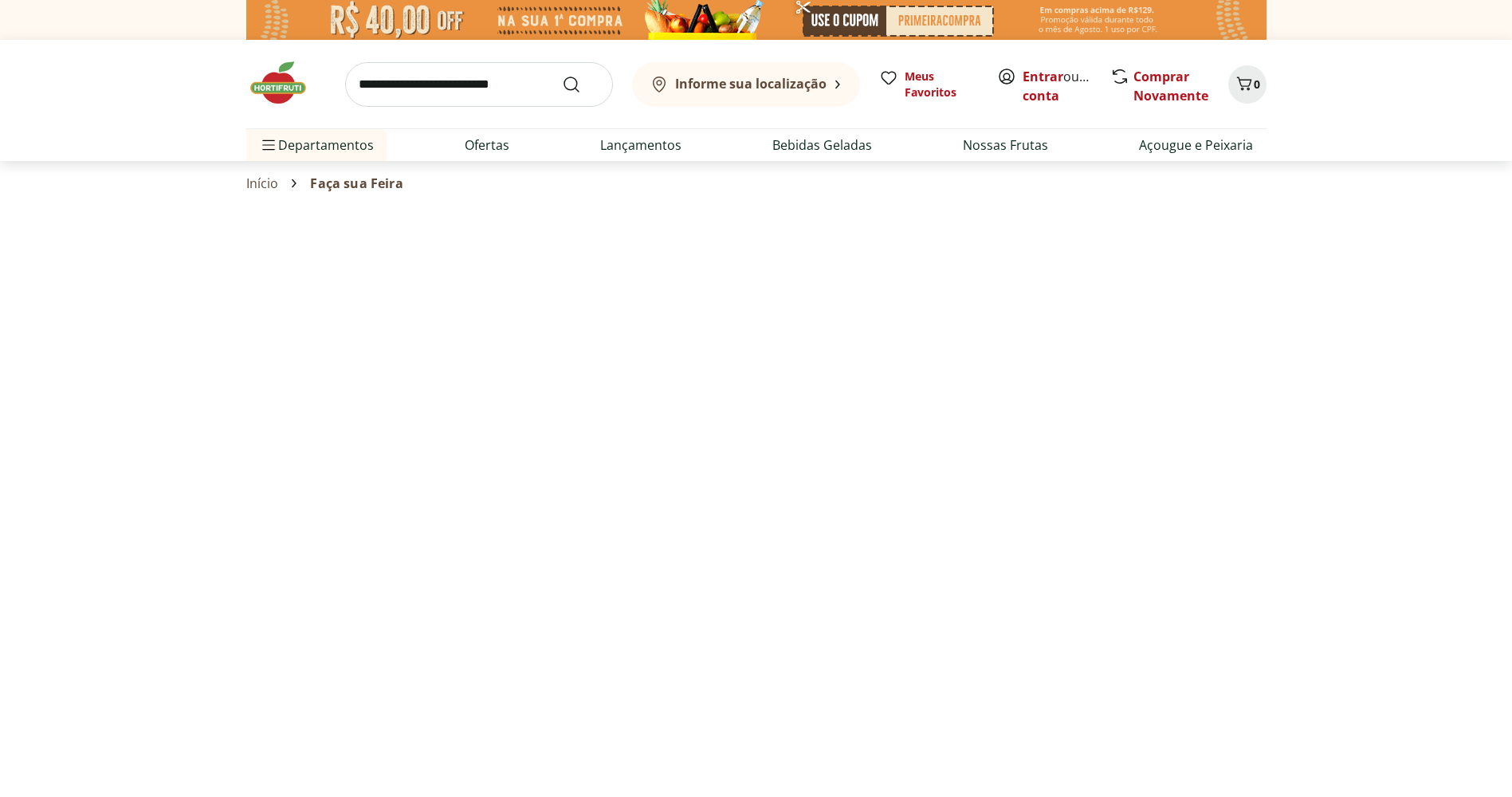
select select "**********"
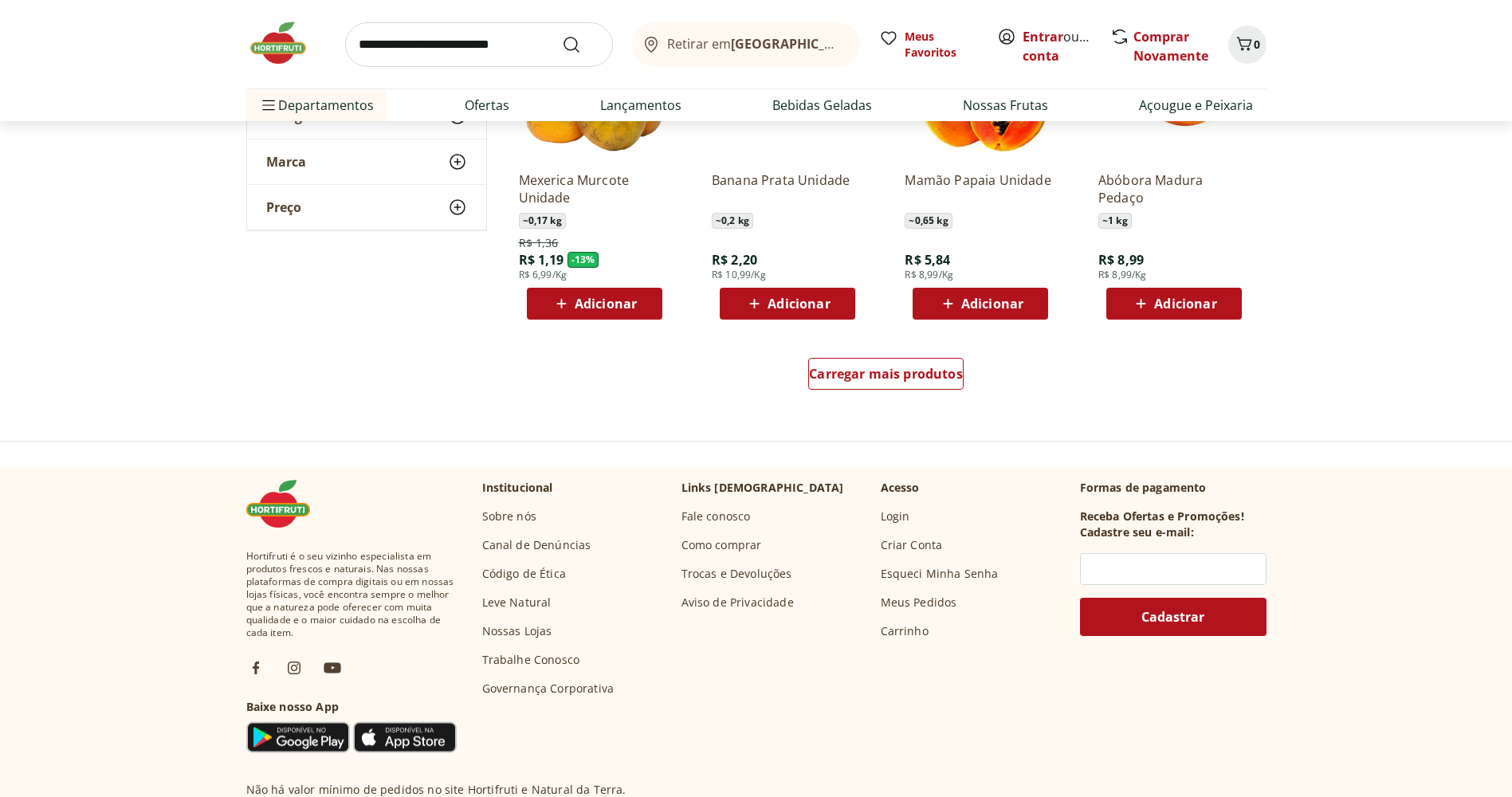
scroll to position [968, 0]
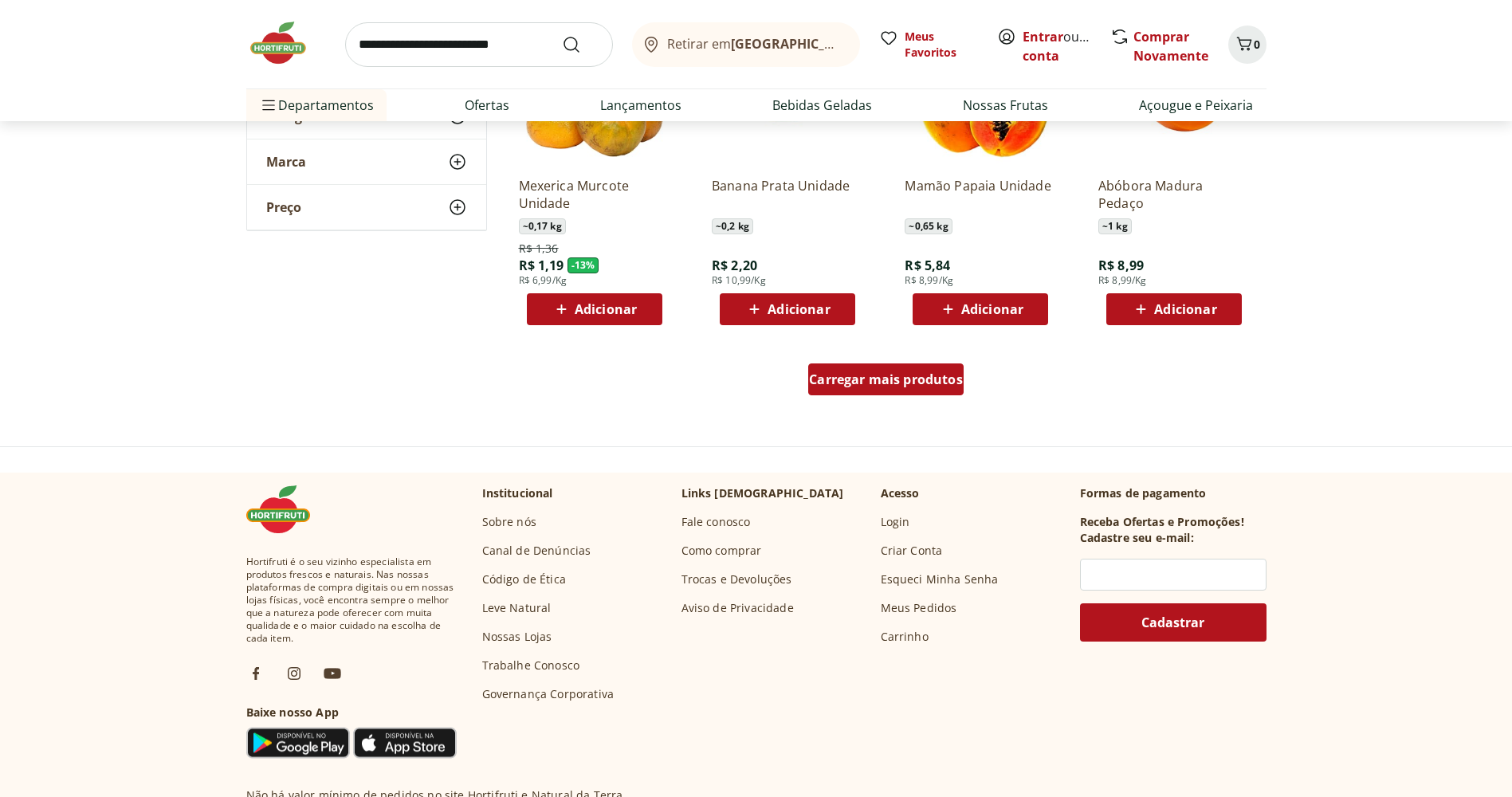
click at [855, 379] on span "Carregar mais produtos" at bounding box center [886, 379] width 154 height 13
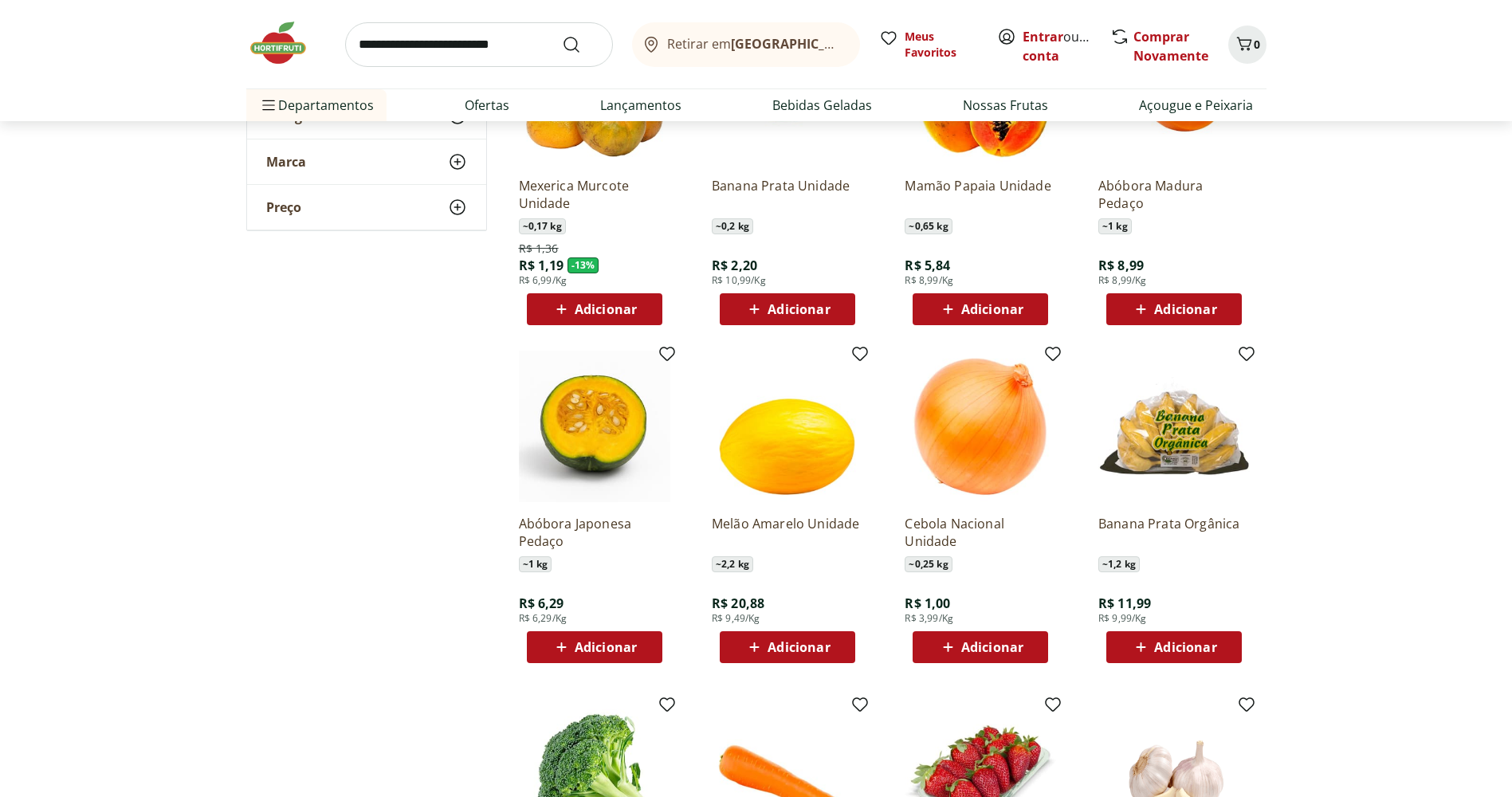
click at [1510, 308] on section "**********" at bounding box center [756, 362] width 1512 height 2196
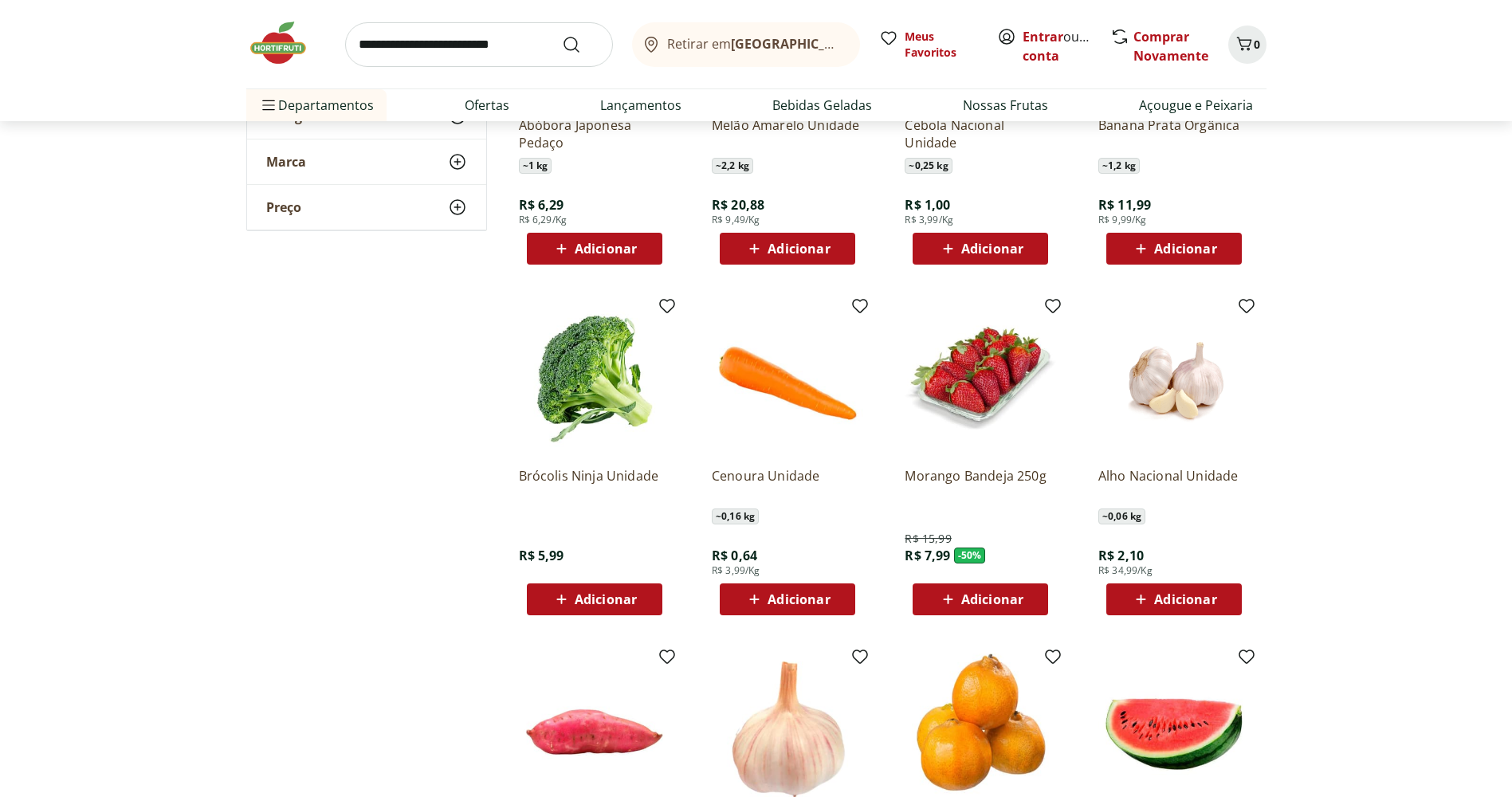
scroll to position [1526, 0]
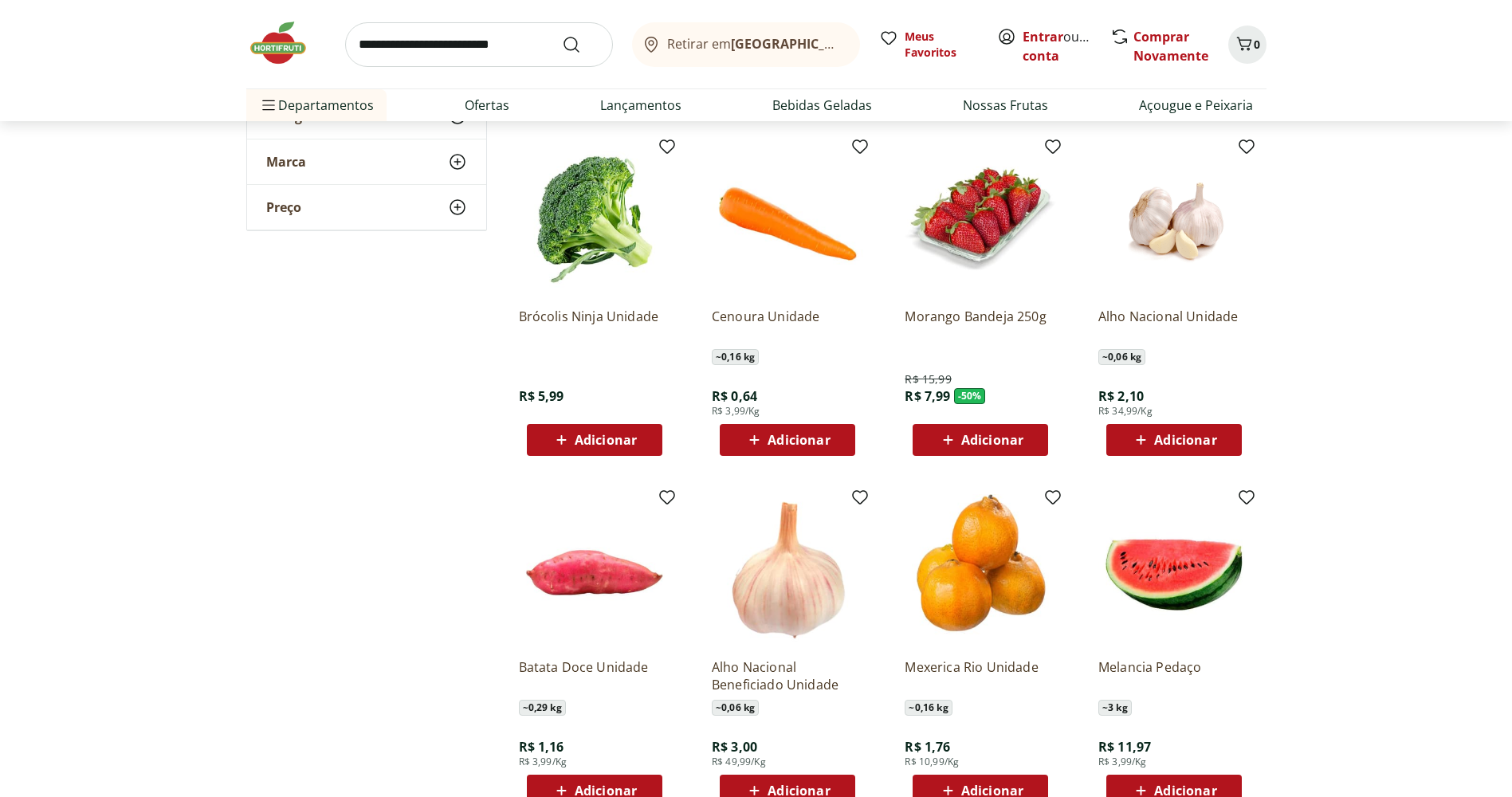
click at [1001, 450] on span "Adicionar" at bounding box center [981, 439] width 85 height 19
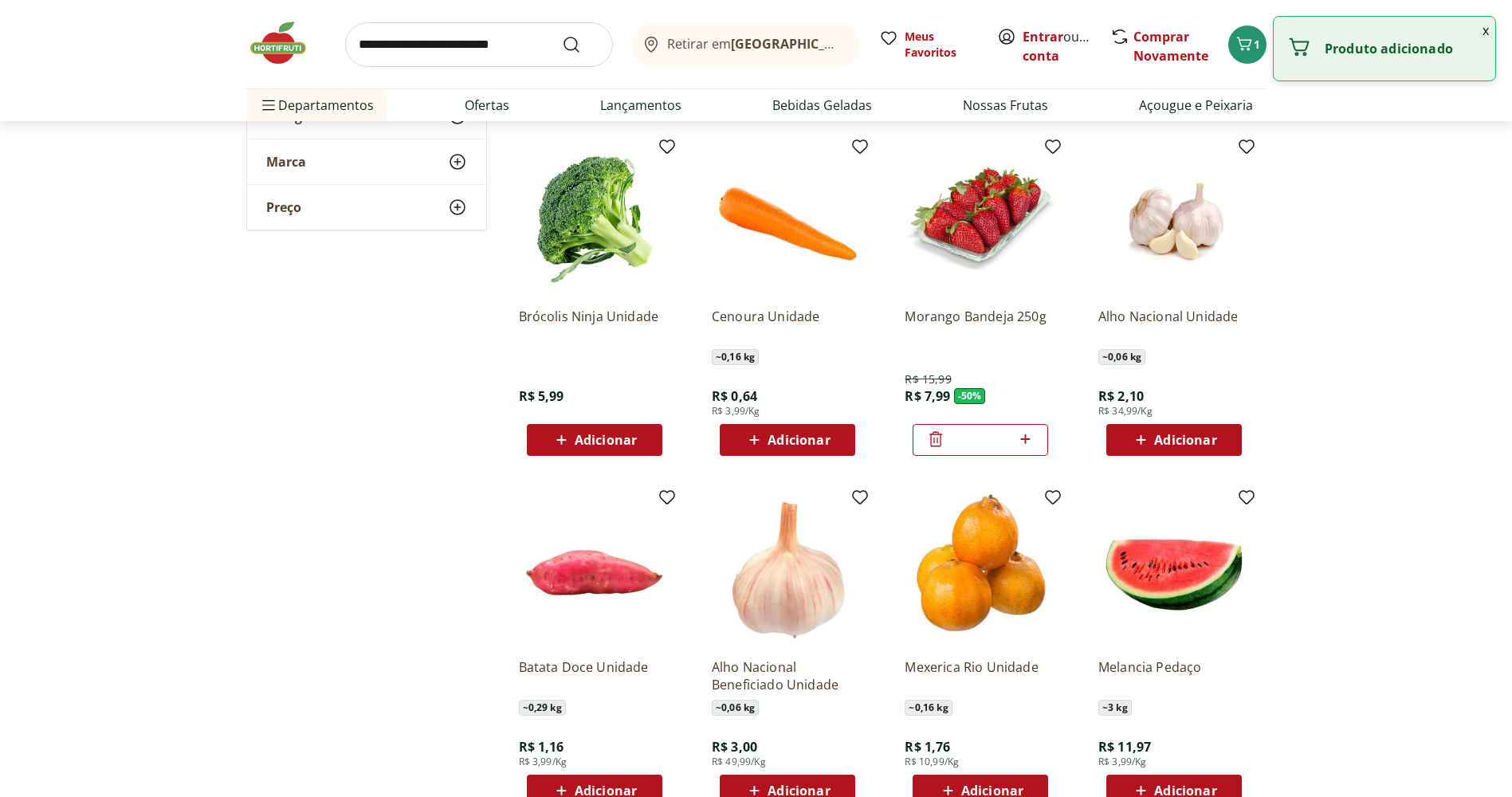
click at [1029, 439] on icon at bounding box center [1026, 439] width 20 height 19
type input "*"
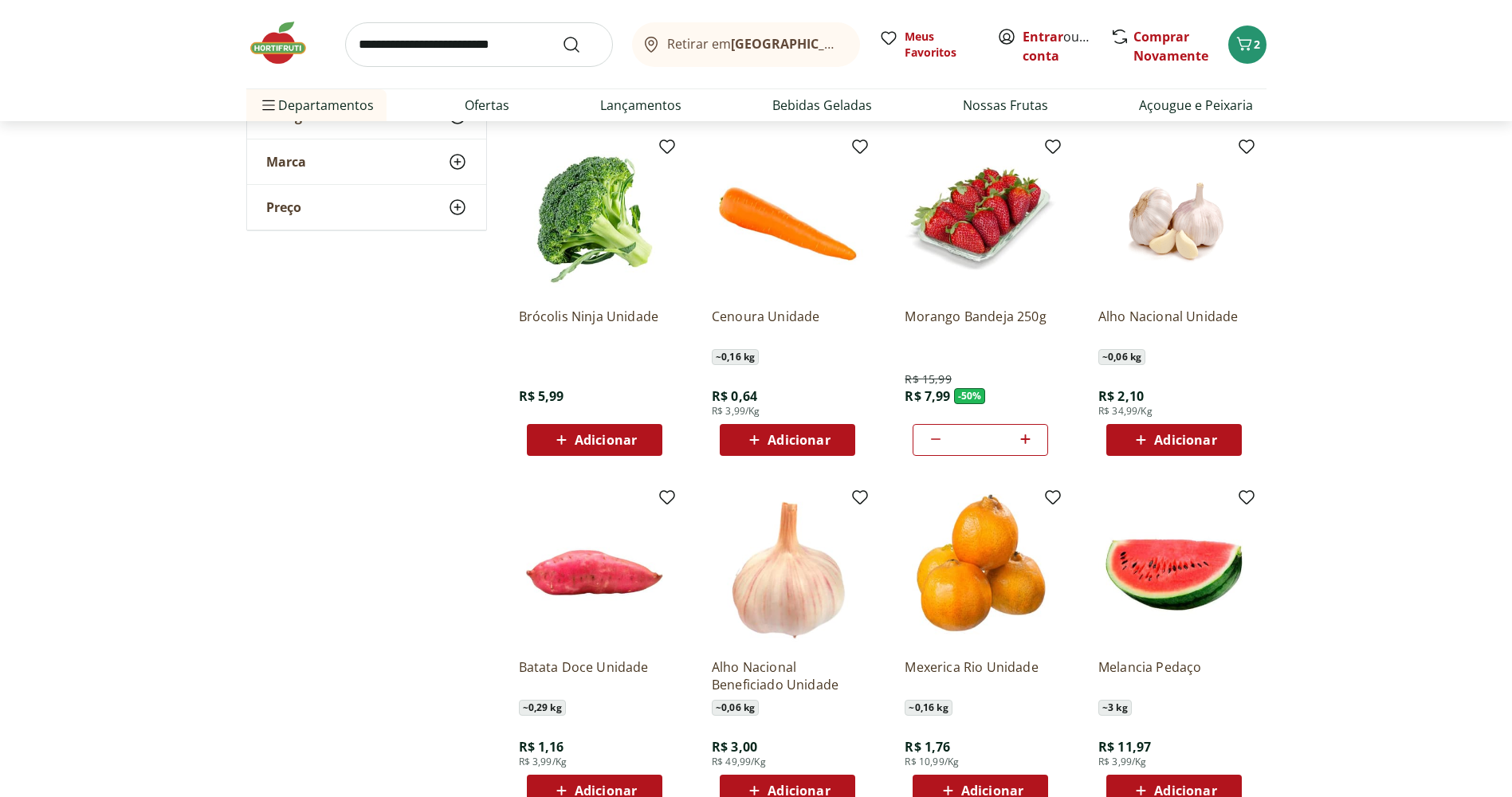
scroll to position [1206, 0]
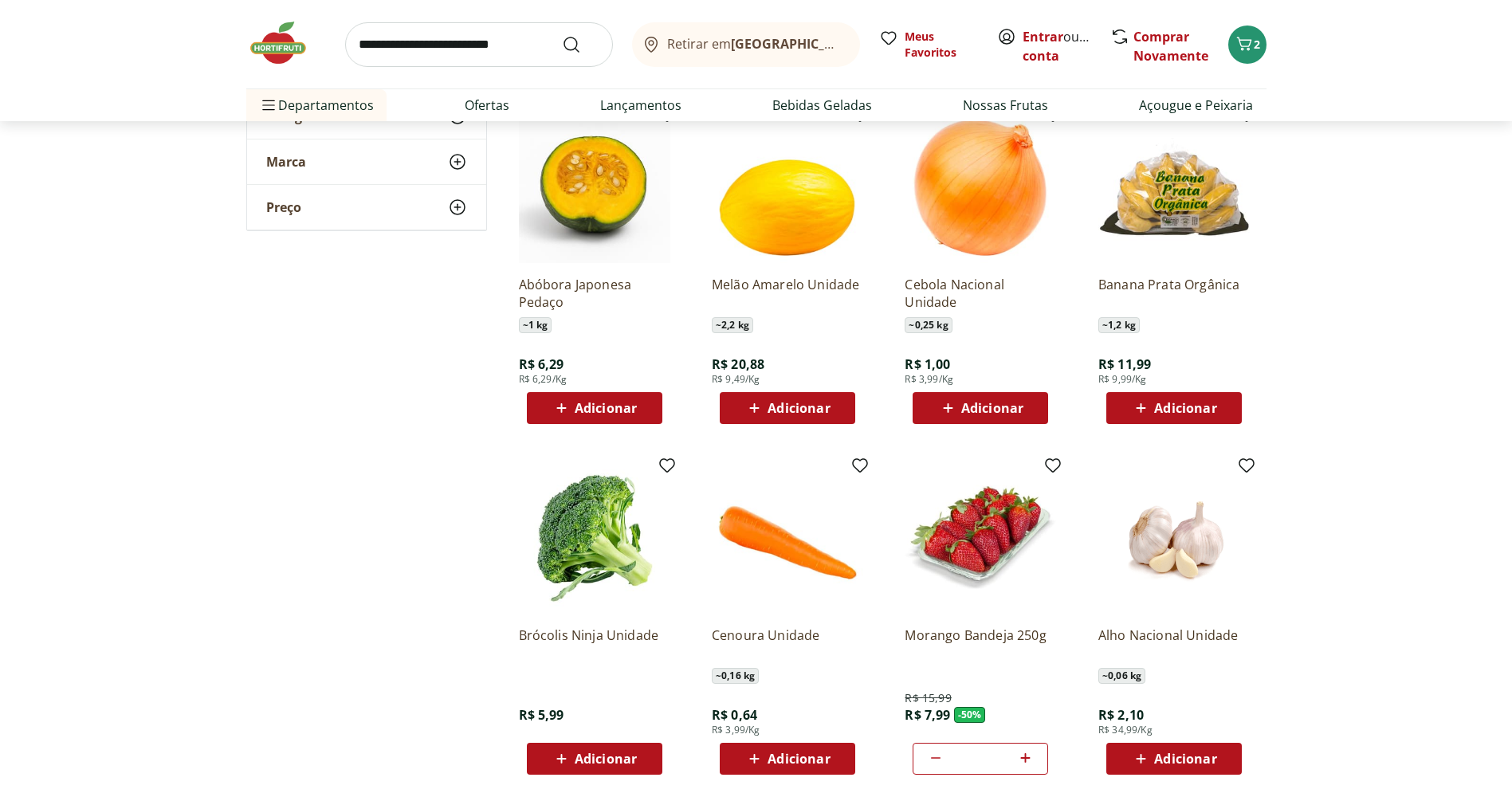
drag, startPoint x: 929, startPoint y: 436, endPoint x: 1483, endPoint y: 371, distance: 557.8
click at [1483, 371] on section "**********" at bounding box center [756, 123] width 1512 height 2196
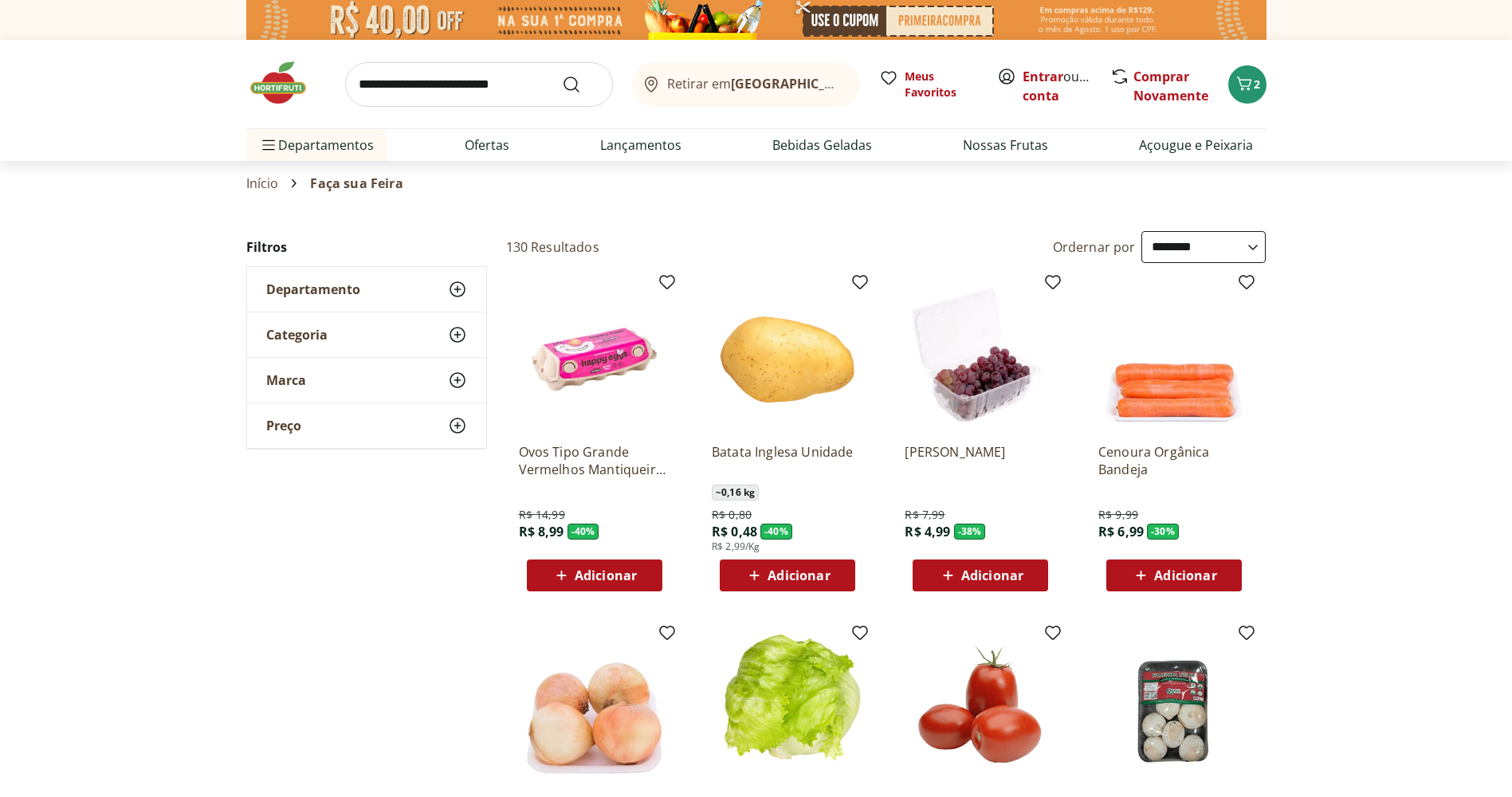
click at [461, 77] on input "search" at bounding box center [479, 85] width 268 height 45
type input "****"
click at [562, 75] on button "Submit Search" at bounding box center [581, 85] width 38 height 19
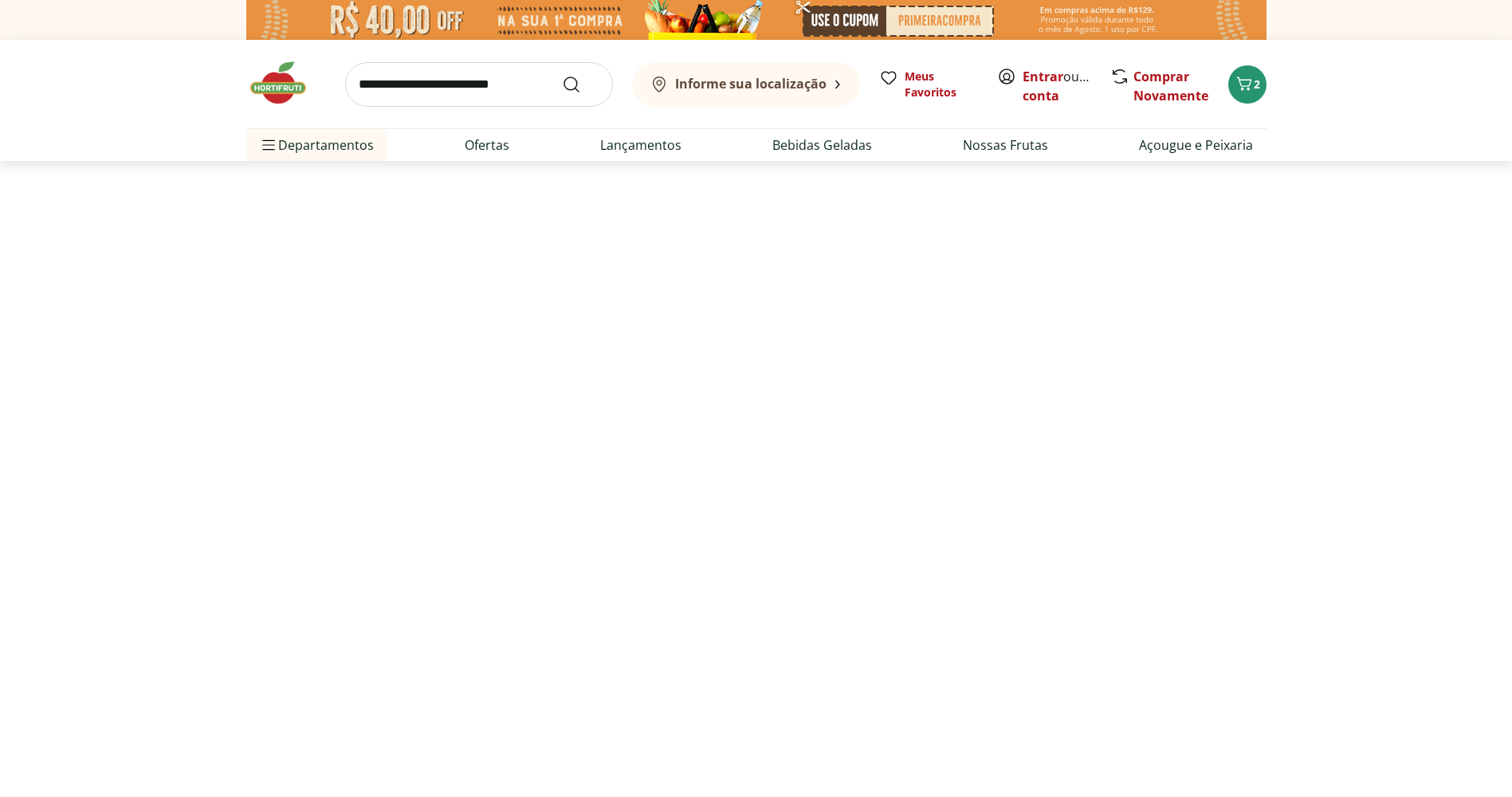
select select "**********"
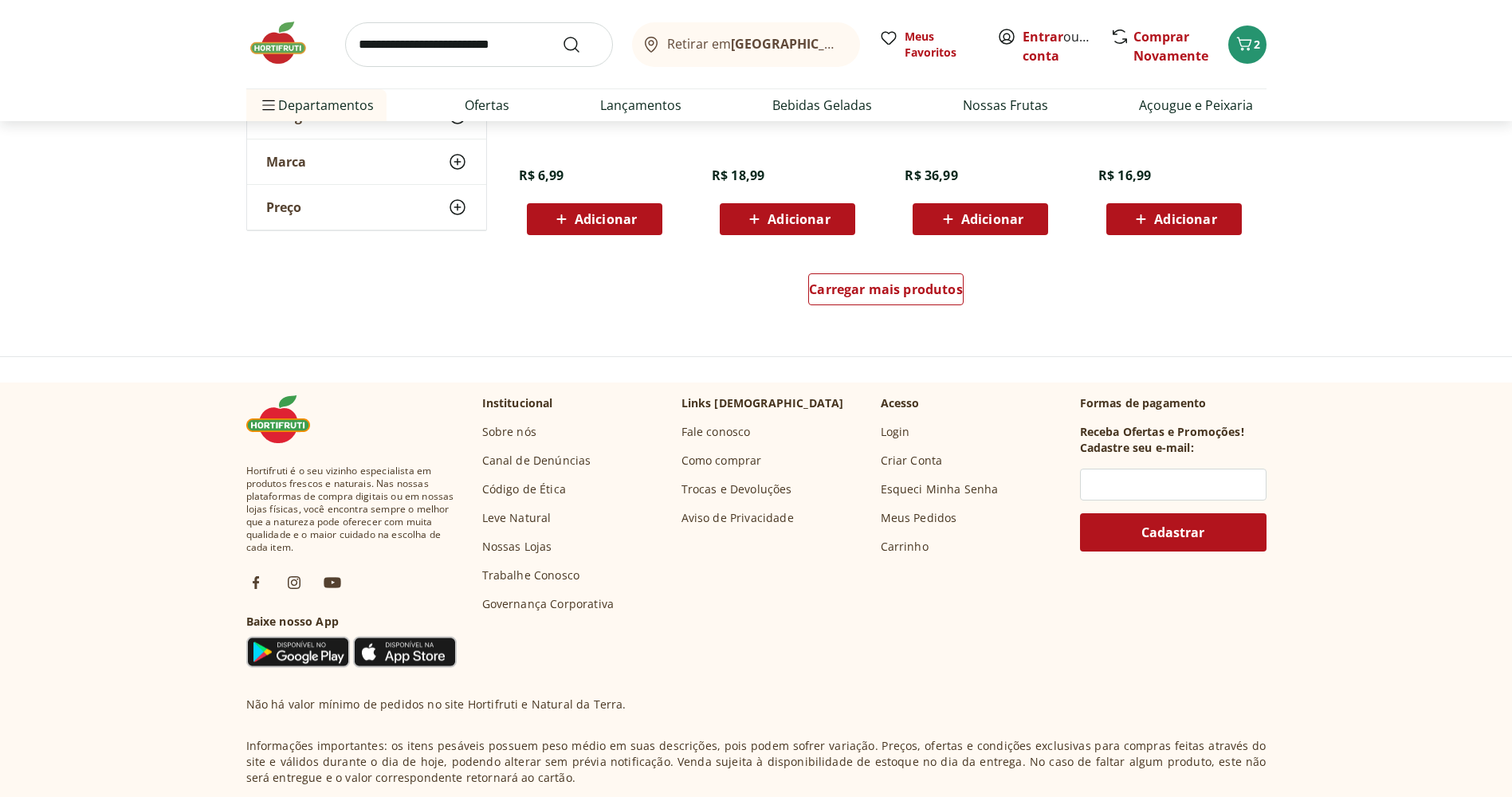
scroll to position [718, 0]
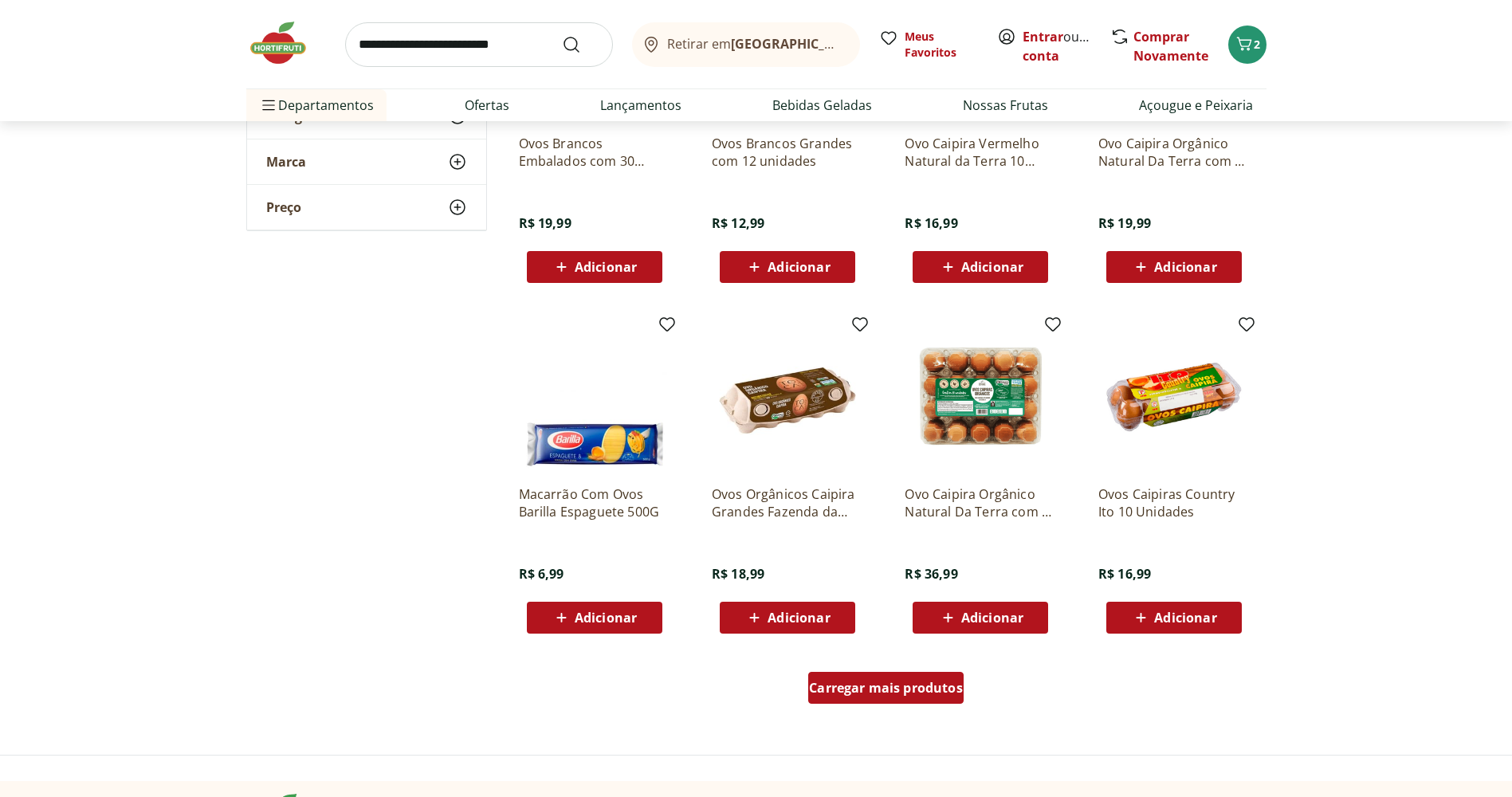
click at [922, 675] on div "Carregar mais produtos" at bounding box center [886, 688] width 156 height 32
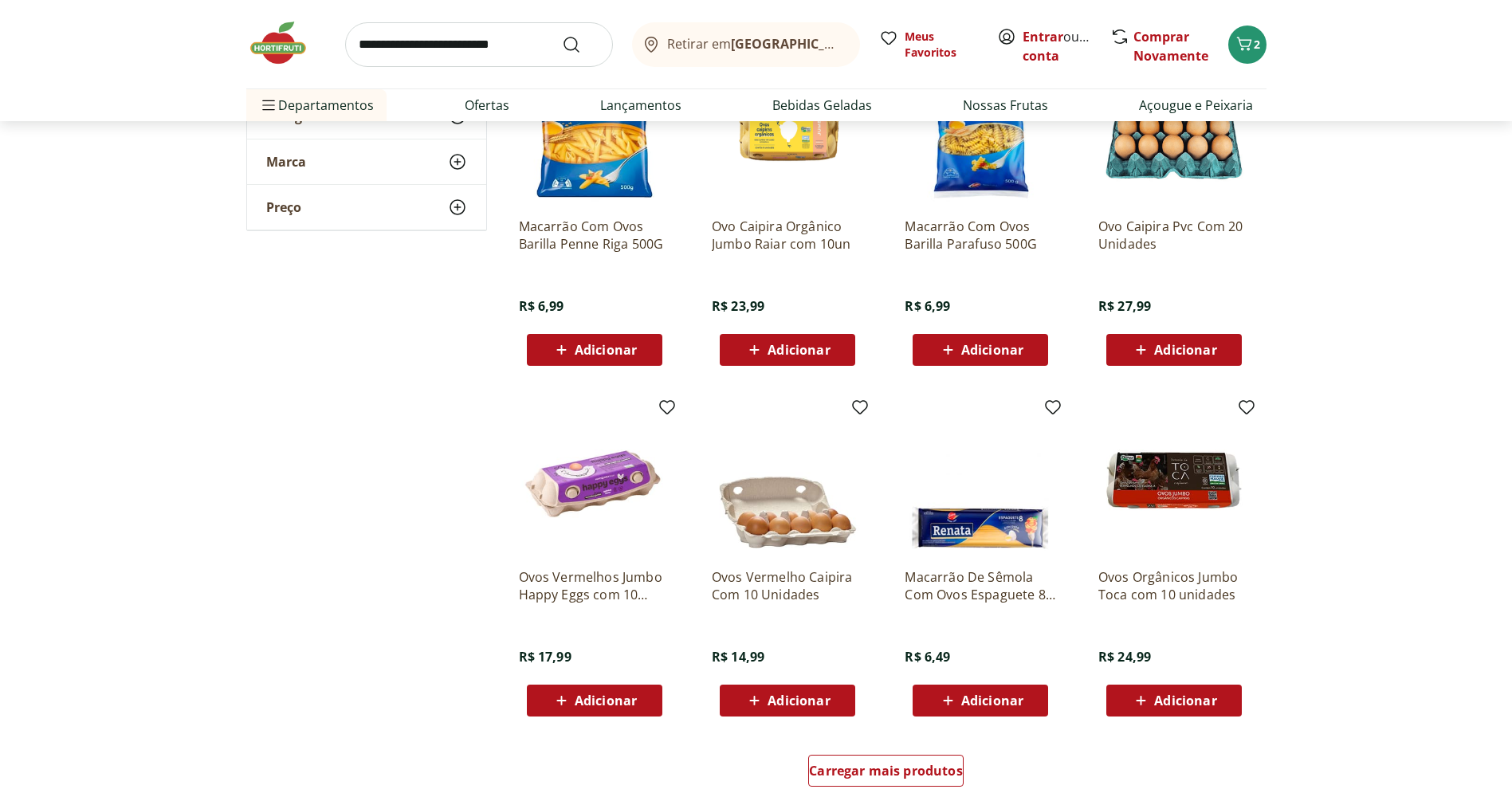
scroll to position [2072, 0]
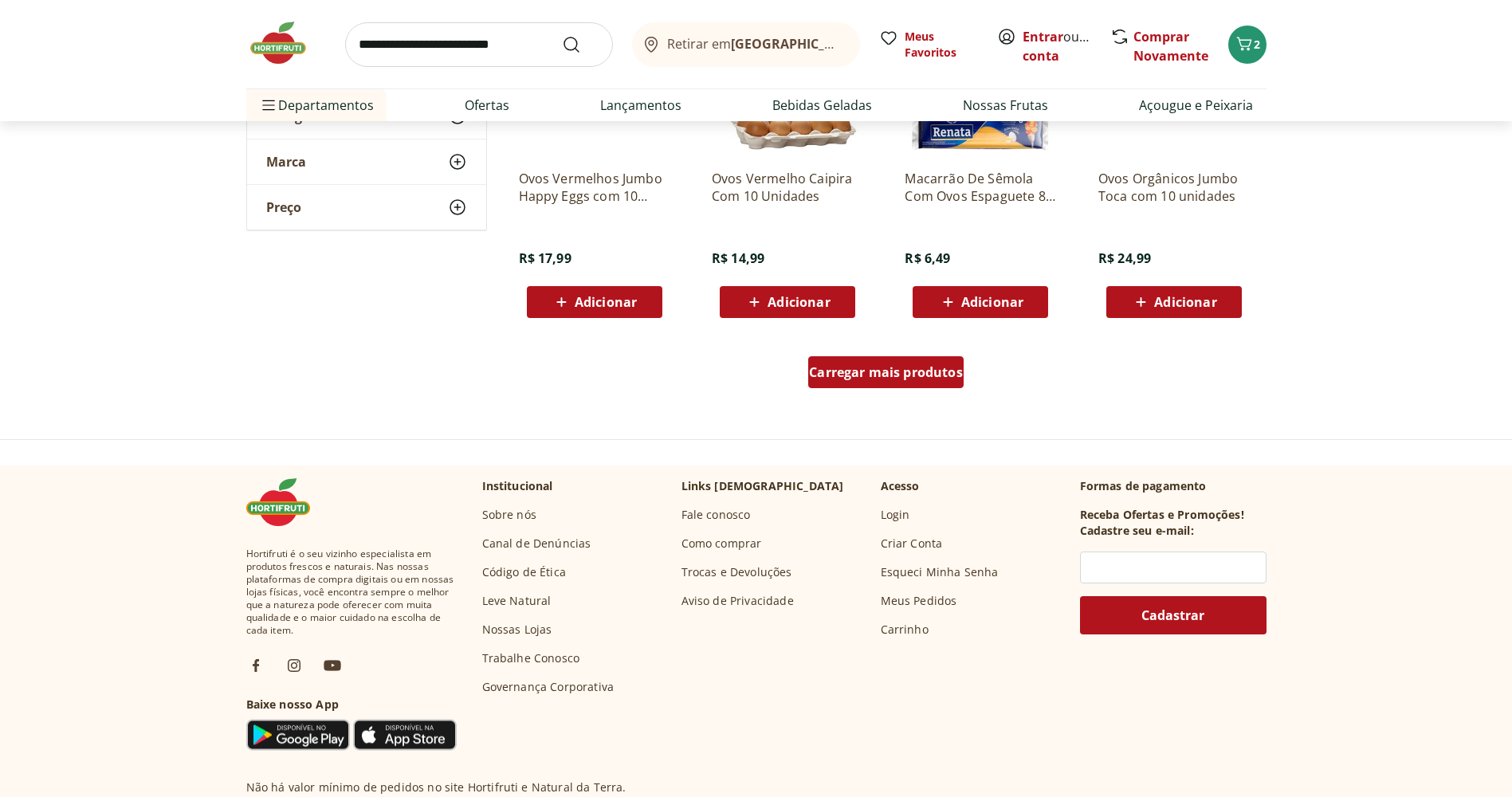
click at [938, 383] on div "Carregar mais produtos" at bounding box center [886, 372] width 156 height 32
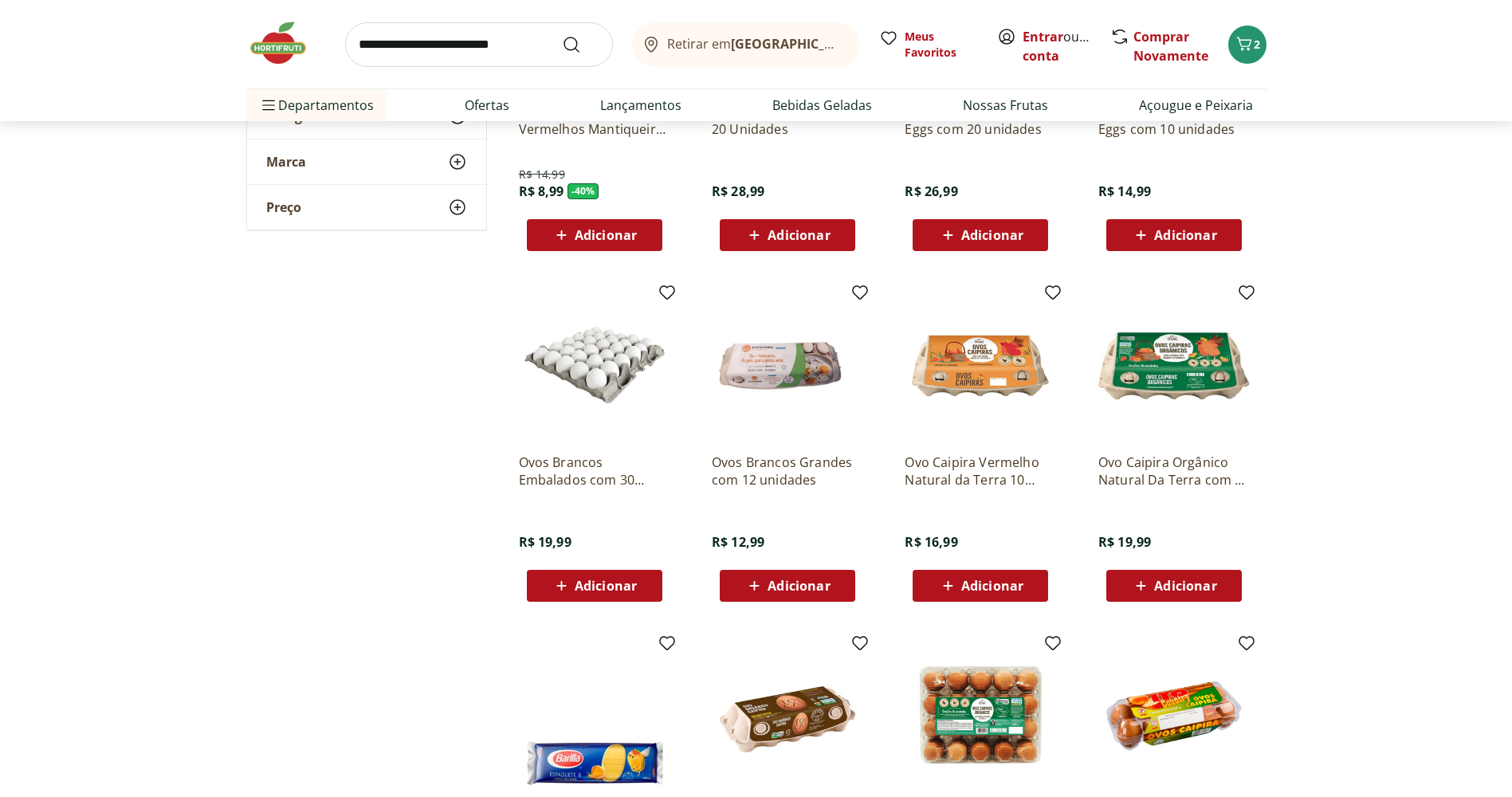
scroll to position [79, 0]
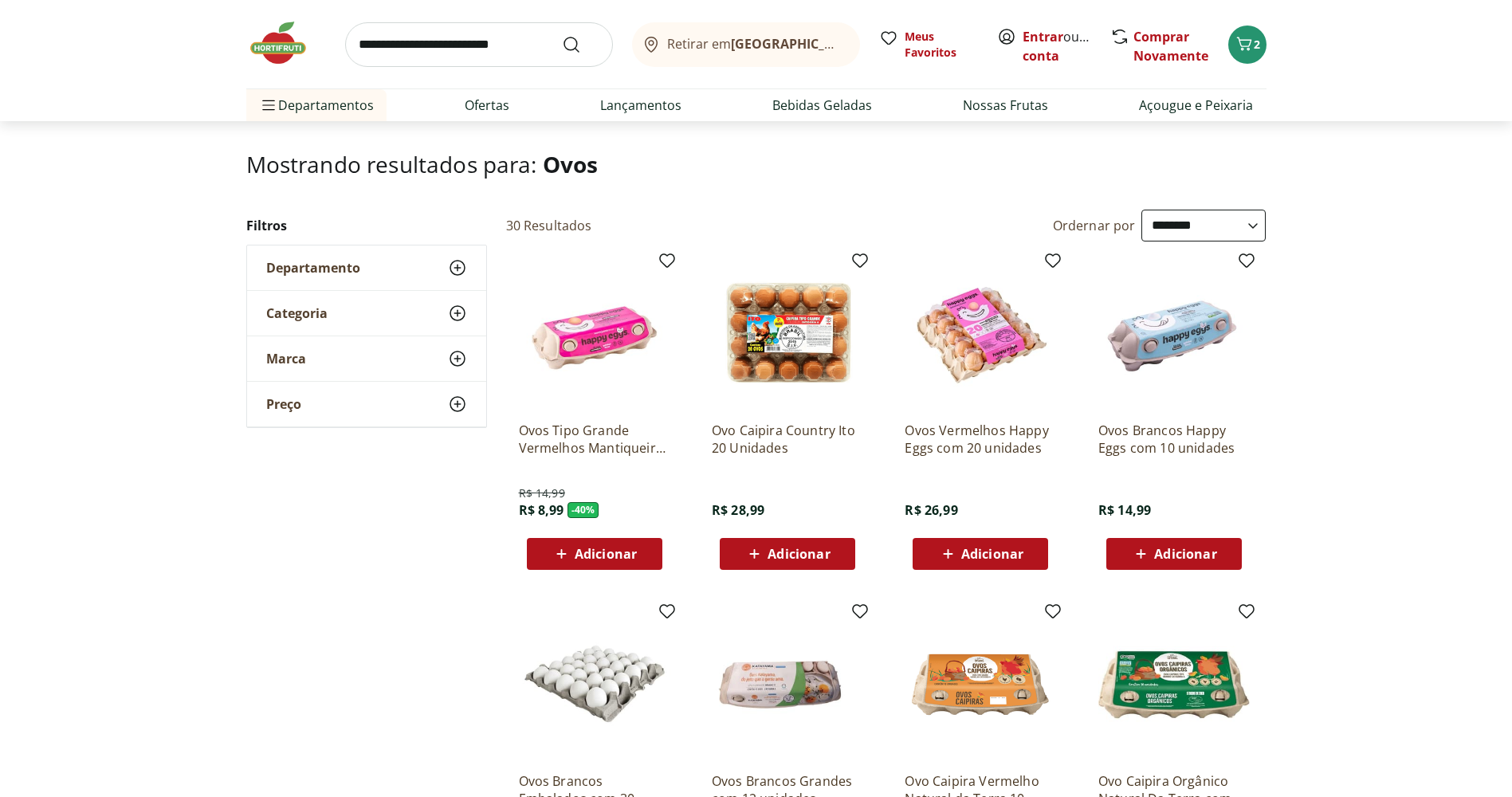
click at [577, 560] on span "Adicionar" at bounding box center [606, 554] width 63 height 13
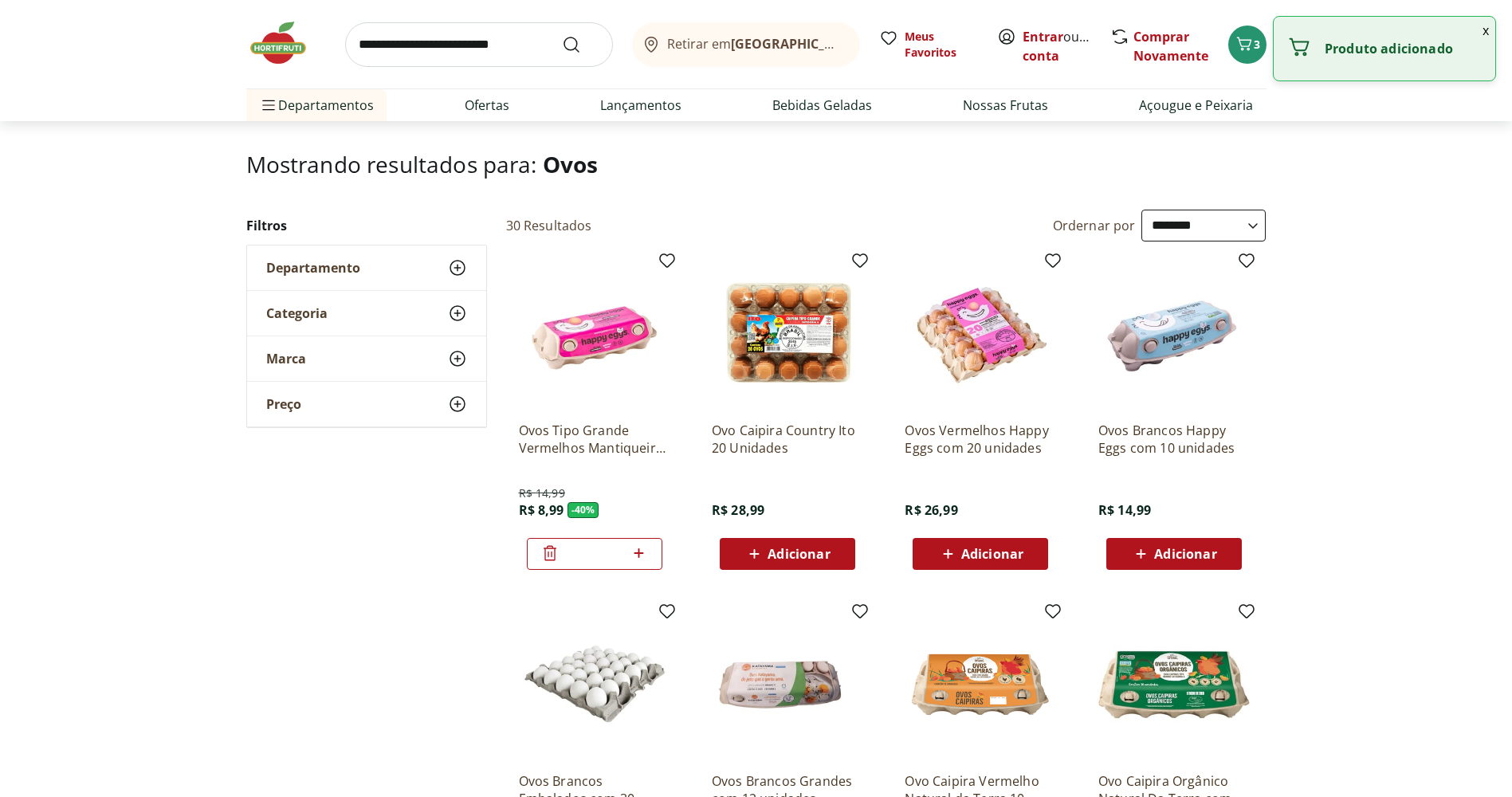
click at [641, 554] on icon at bounding box center [639, 553] width 20 height 19
type input "*"
